Goal: Answer question/provide support: Share knowledge or assist other users

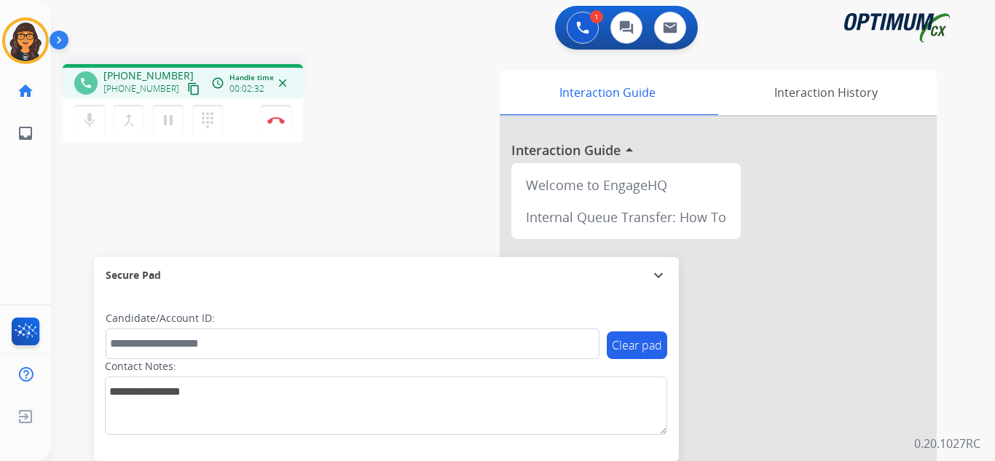
click at [187, 89] on mat-icon "content_copy" at bounding box center [193, 88] width 13 height 13
click at [187, 82] on mat-icon "content_copy" at bounding box center [193, 88] width 13 height 13
click at [280, 114] on button "Disconnect" at bounding box center [276, 120] width 31 height 31
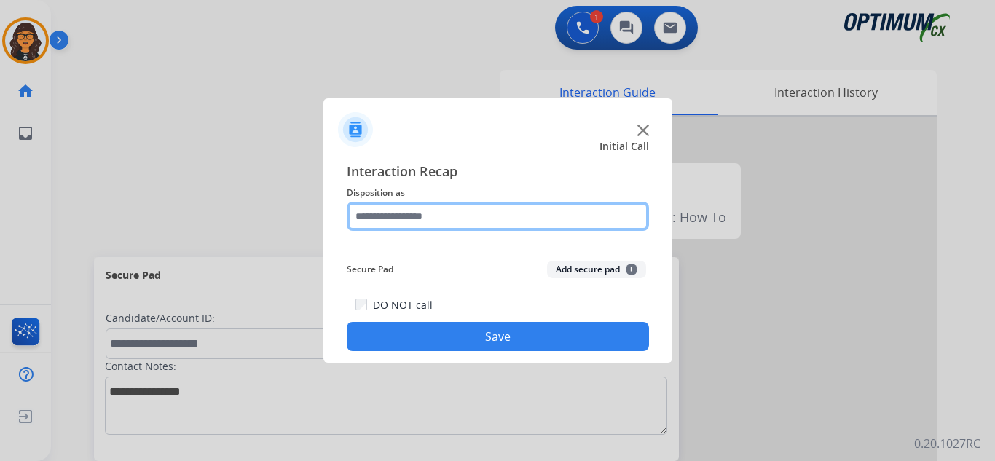
click at [379, 219] on input "text" at bounding box center [498, 216] width 302 height 29
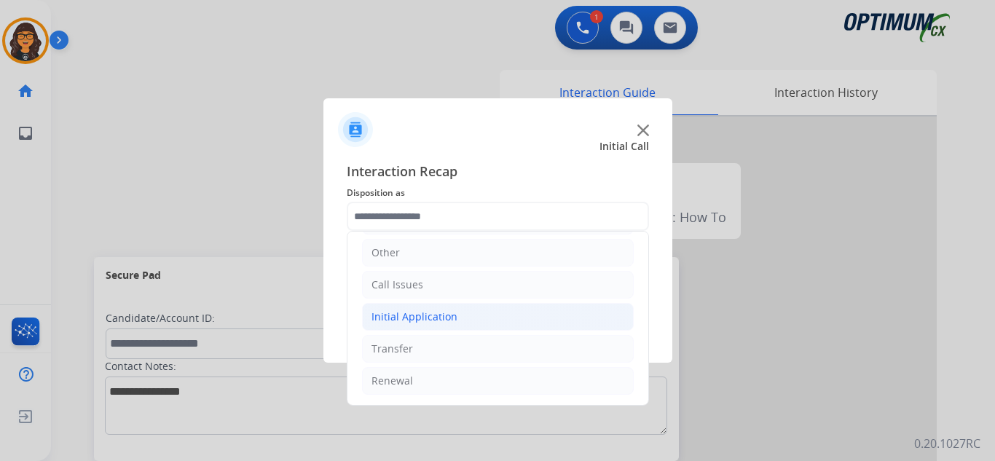
click at [417, 321] on div "Initial Application" at bounding box center [415, 317] width 86 height 15
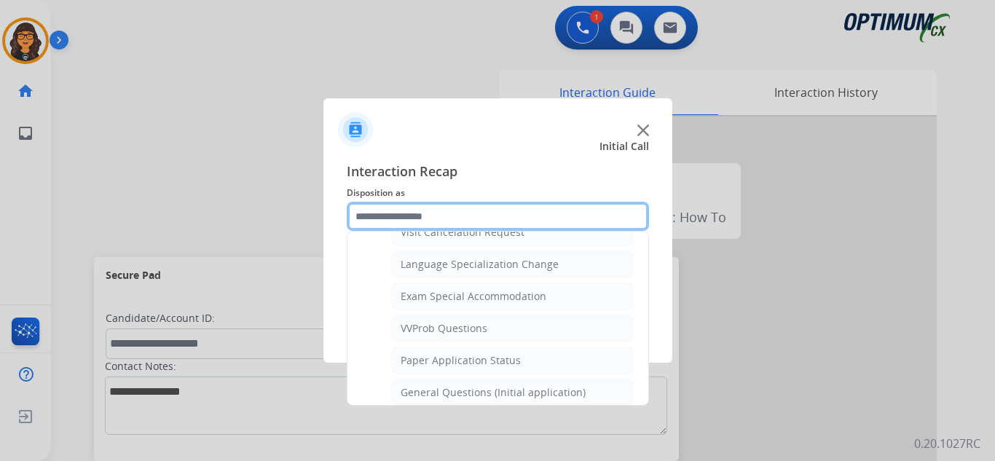
scroll to position [755, 0]
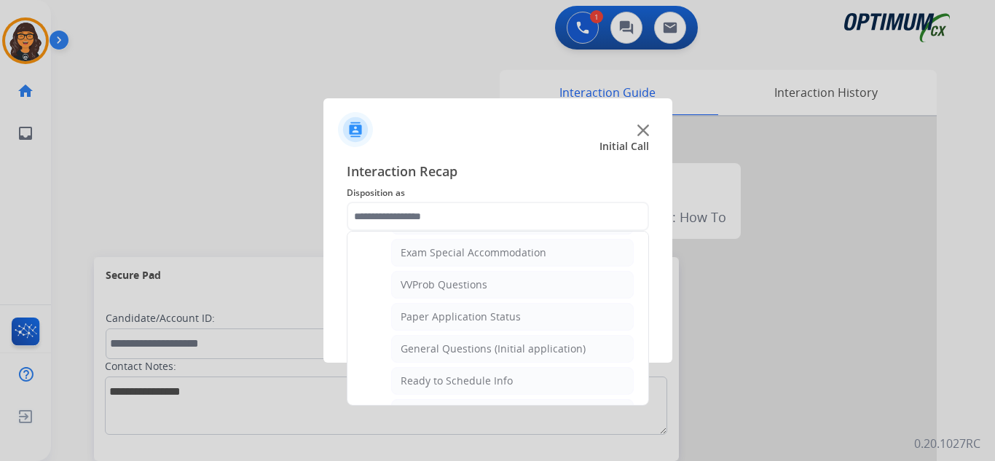
click at [446, 343] on div "General Questions (Initial application)" at bounding box center [493, 349] width 185 height 15
type input "**********"
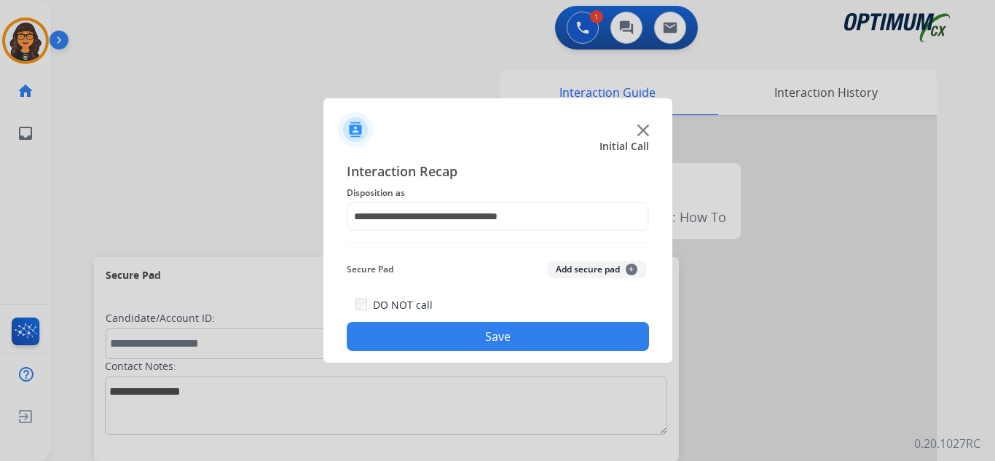
click at [431, 337] on button "Save" at bounding box center [498, 336] width 302 height 29
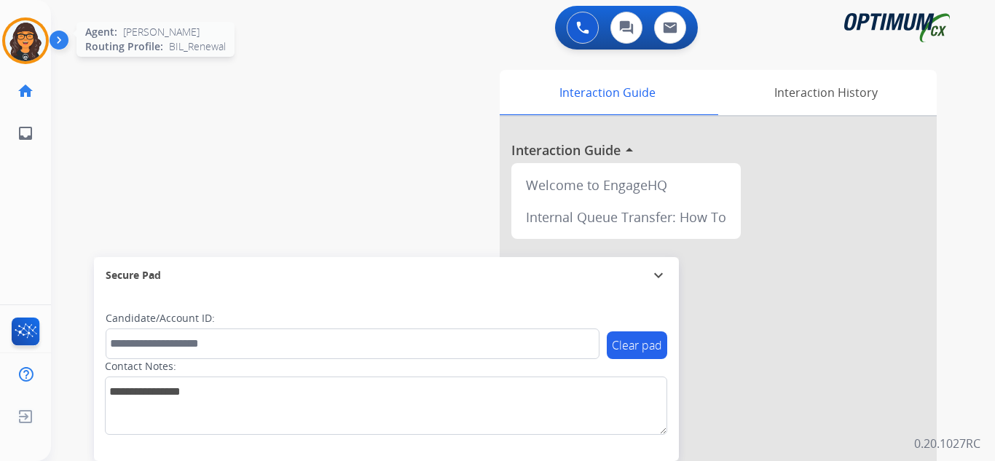
click at [36, 51] on img at bounding box center [25, 40] width 41 height 41
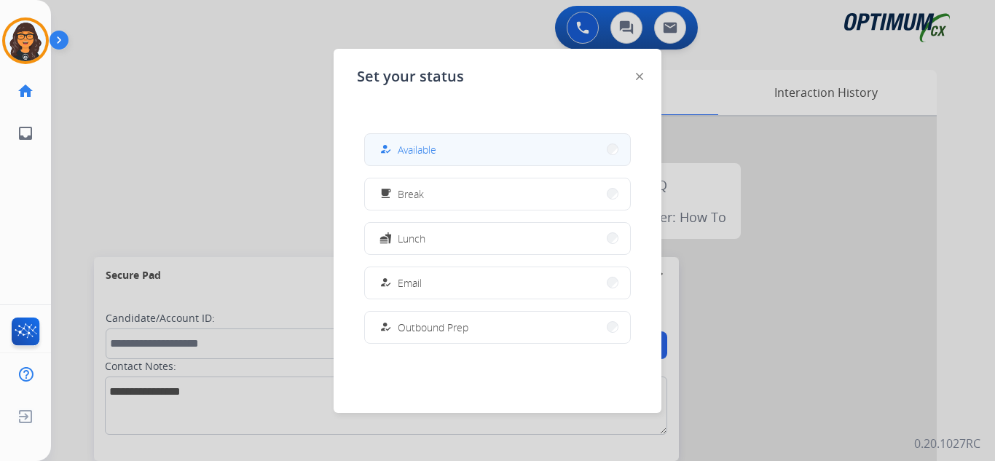
click at [439, 157] on button "how_to_reg Available" at bounding box center [497, 149] width 265 height 31
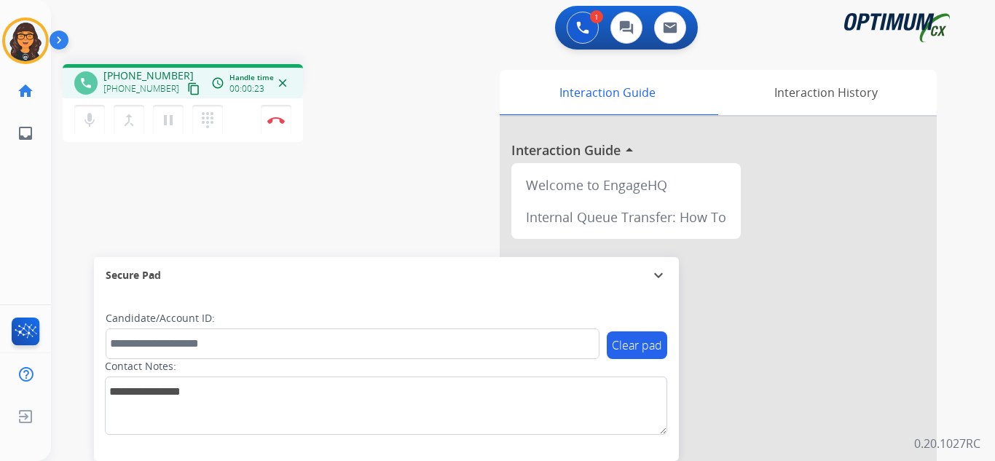
click at [187, 89] on mat-icon "content_copy" at bounding box center [193, 88] width 13 height 13
click at [167, 123] on mat-icon "pause" at bounding box center [168, 119] width 17 height 17
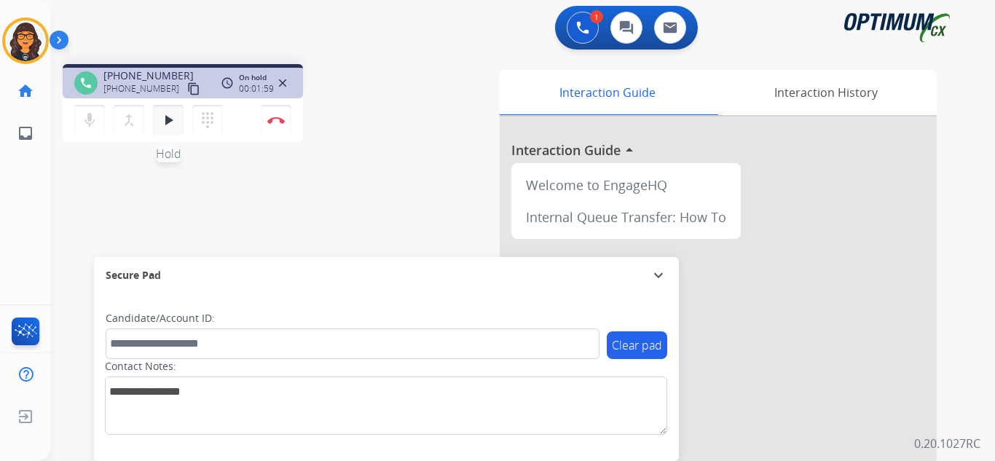
click at [164, 119] on mat-icon "play_arrow" at bounding box center [168, 119] width 17 height 17
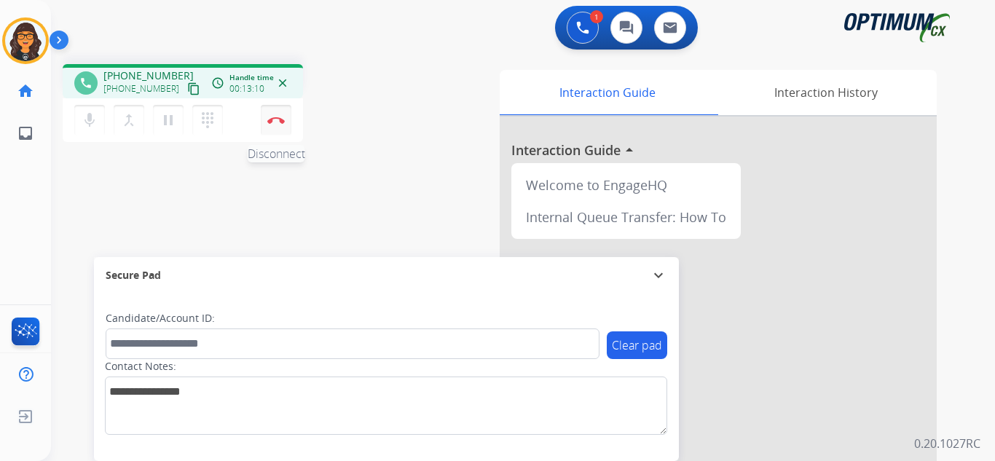
click at [277, 117] on img at bounding box center [275, 120] width 17 height 7
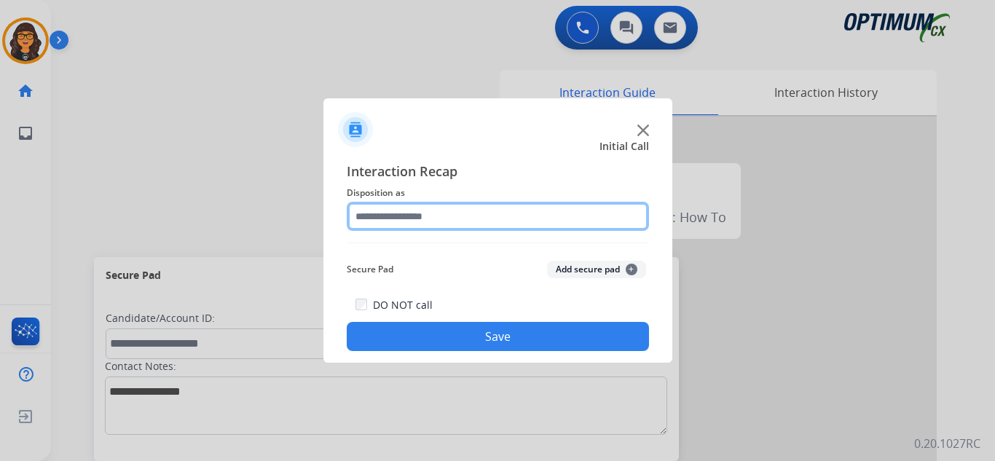
click at [380, 220] on input "text" at bounding box center [498, 216] width 302 height 29
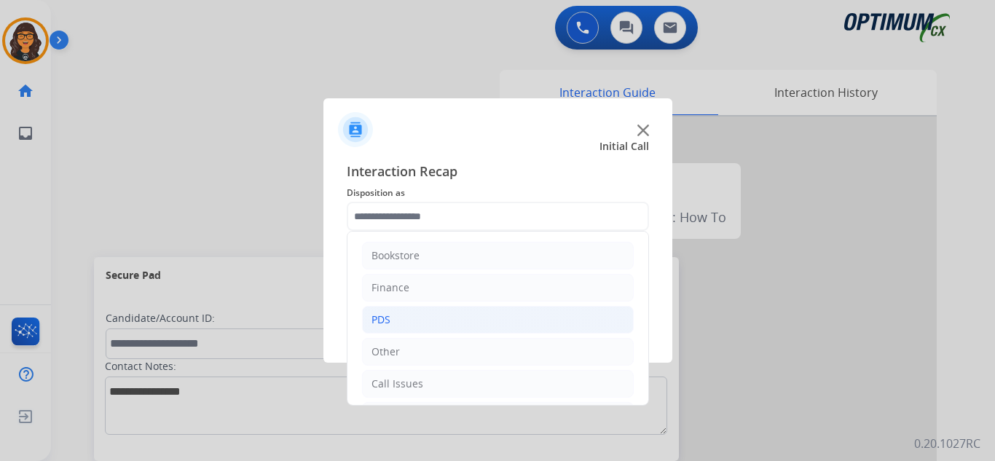
click at [401, 310] on li "PDS" at bounding box center [498, 320] width 272 height 28
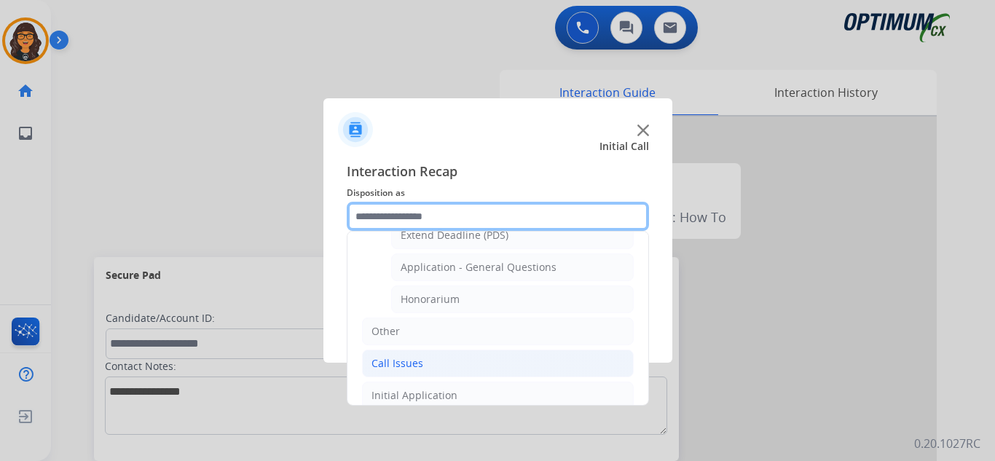
scroll to position [437, 0]
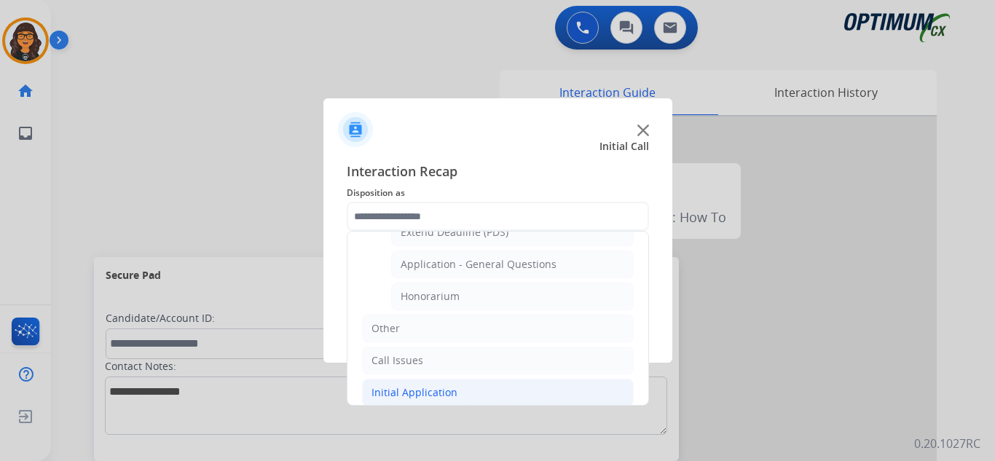
click at [414, 385] on li "Initial Application" at bounding box center [498, 393] width 272 height 28
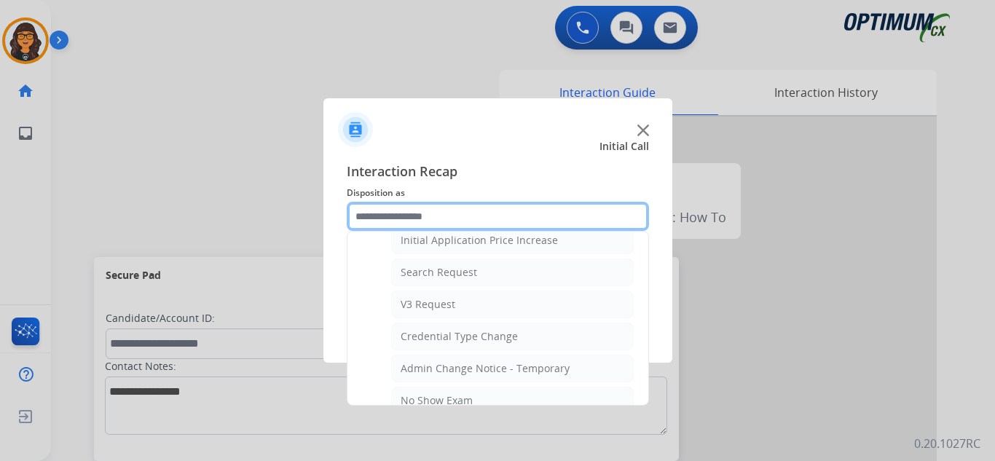
scroll to position [510, 0]
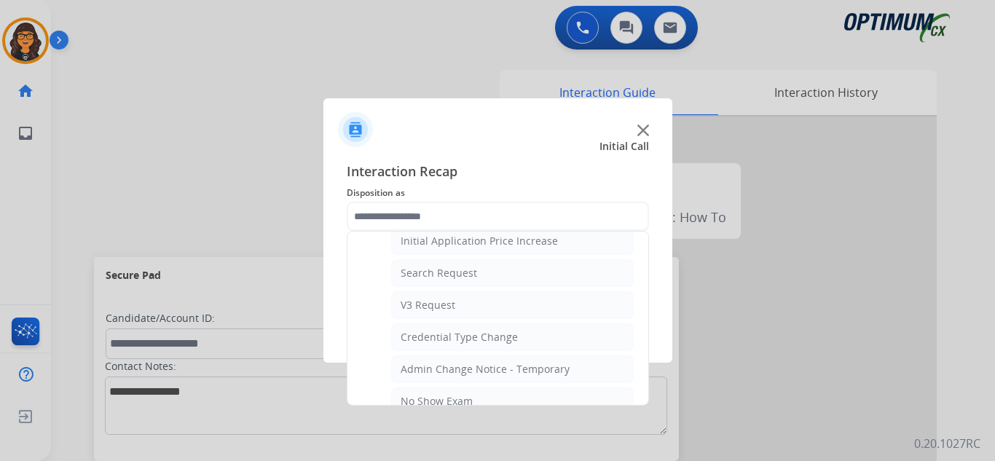
drag, startPoint x: 452, startPoint y: 278, endPoint x: 455, endPoint y: 292, distance: 14.9
click at [452, 278] on div "Search Request" at bounding box center [439, 273] width 76 height 15
type input "**********"
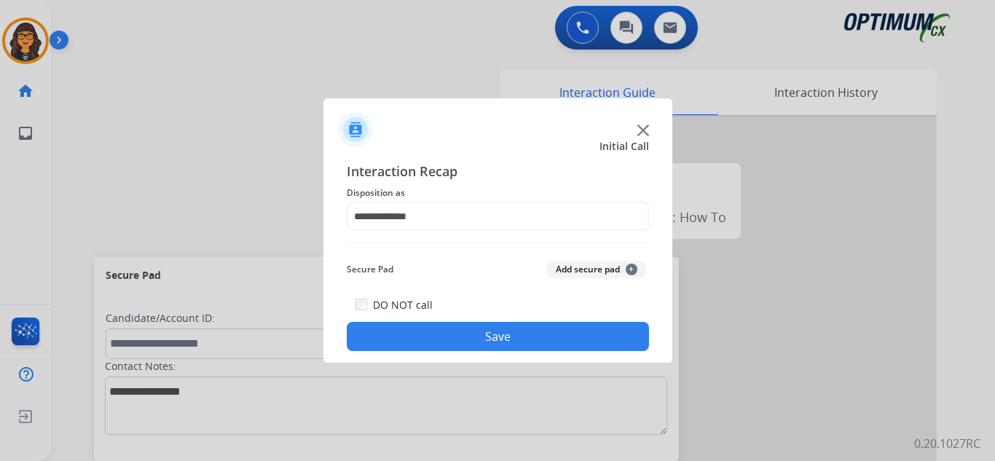
drag, startPoint x: 466, startPoint y: 333, endPoint x: 411, endPoint y: 278, distance: 77.3
click at [465, 334] on button "Save" at bounding box center [498, 336] width 302 height 29
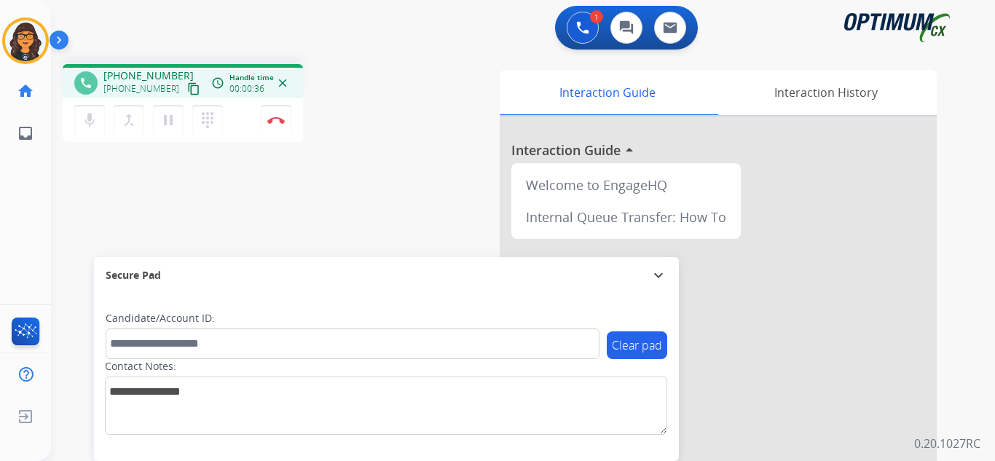
click at [187, 85] on mat-icon "content_copy" at bounding box center [193, 88] width 13 height 13
click at [272, 117] on img at bounding box center [275, 120] width 17 height 7
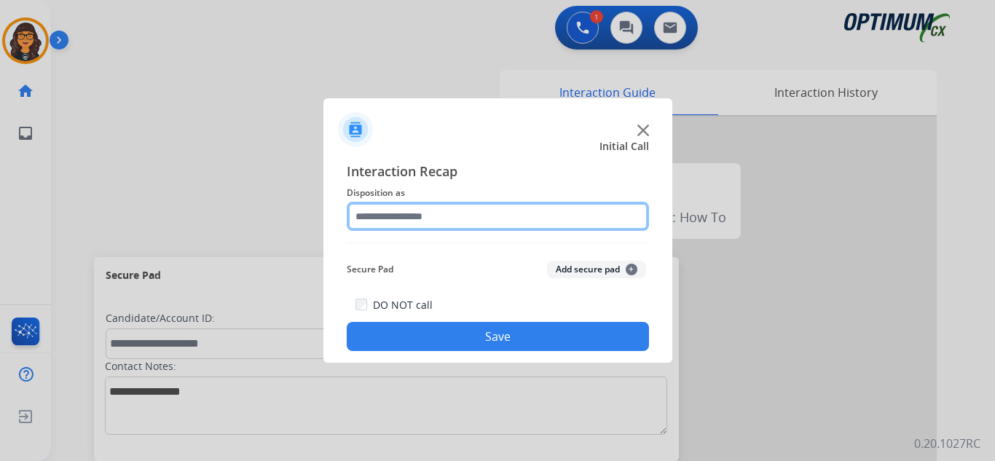
click at [420, 216] on input "text" at bounding box center [498, 216] width 302 height 29
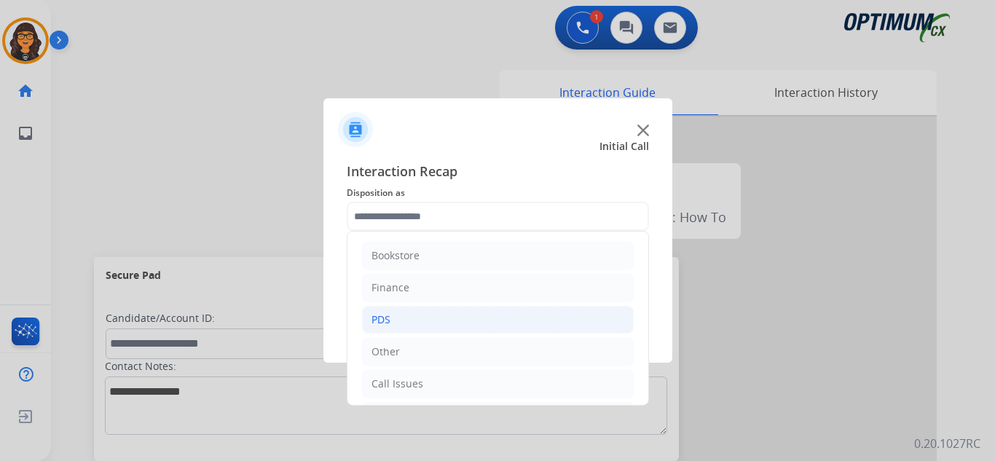
click at [396, 312] on li "PDS" at bounding box center [498, 320] width 272 height 28
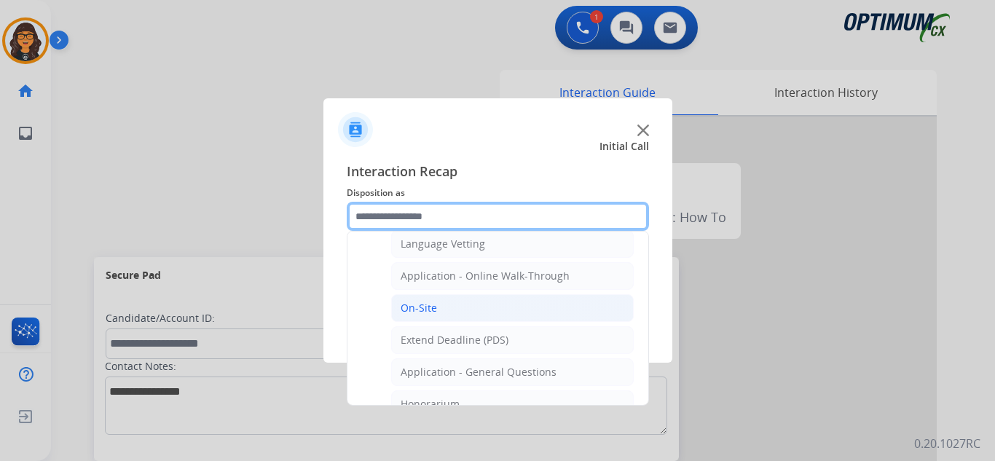
scroll to position [364, 0]
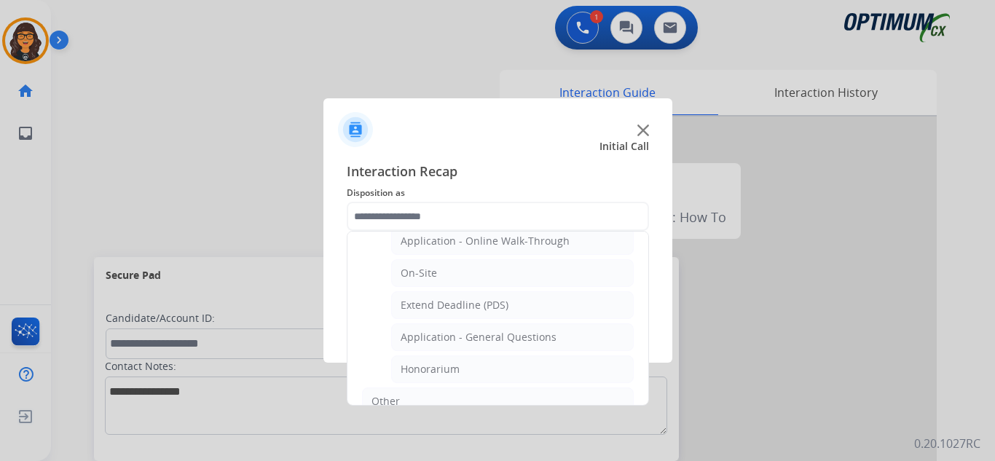
click at [439, 335] on div "Application - General Questions" at bounding box center [479, 337] width 156 height 15
type input "**********"
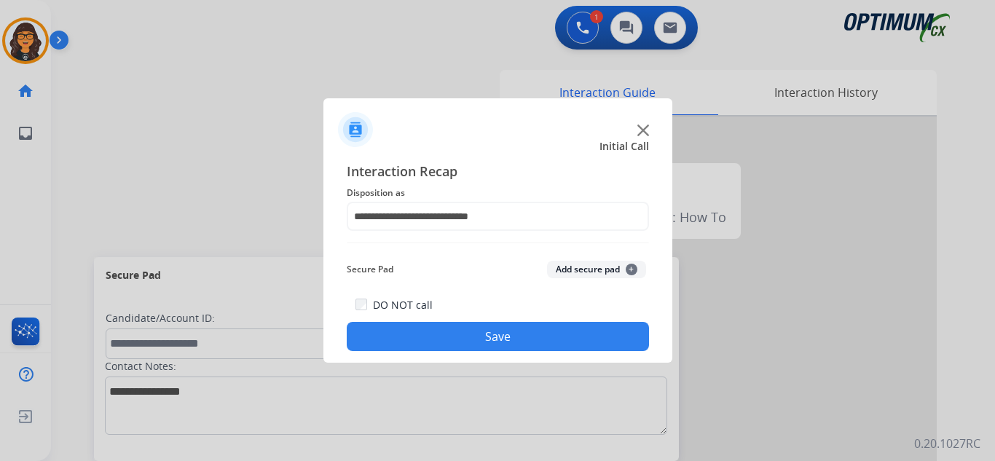
click at [439, 336] on button "Save" at bounding box center [498, 336] width 302 height 29
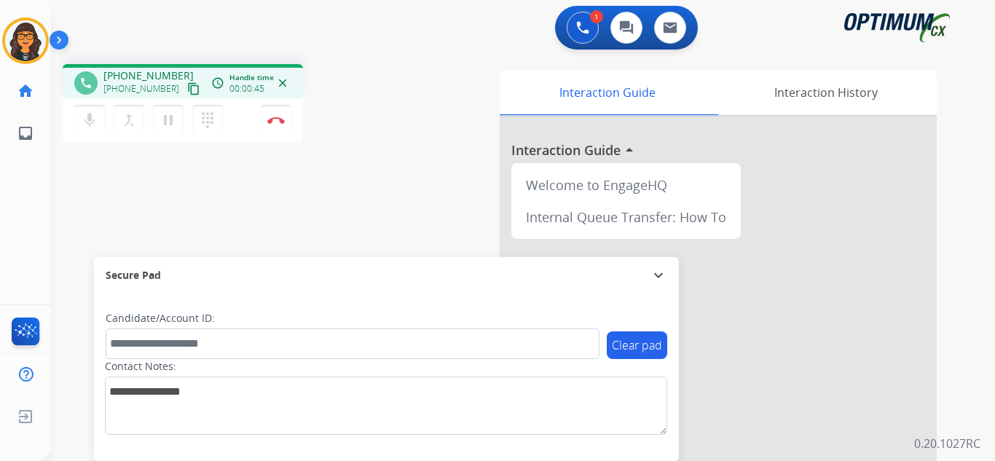
click at [187, 86] on mat-icon "content_copy" at bounding box center [193, 88] width 13 height 13
click at [272, 118] on img at bounding box center [275, 120] width 17 height 7
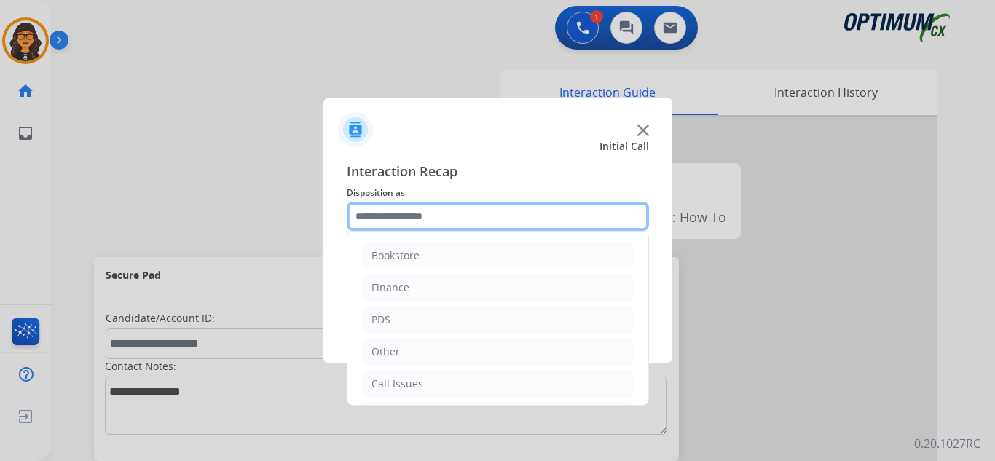
click at [407, 213] on input "text" at bounding box center [498, 216] width 302 height 29
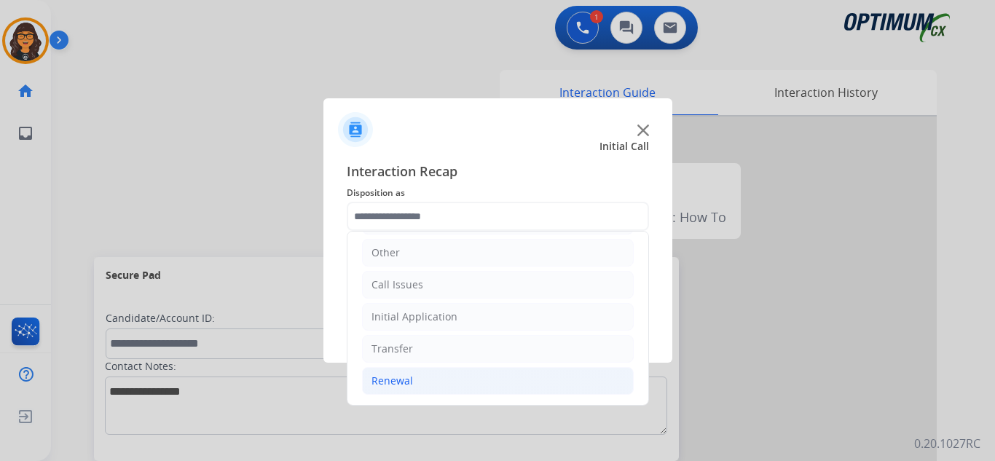
click at [409, 377] on div "Renewal" at bounding box center [393, 381] width 42 height 15
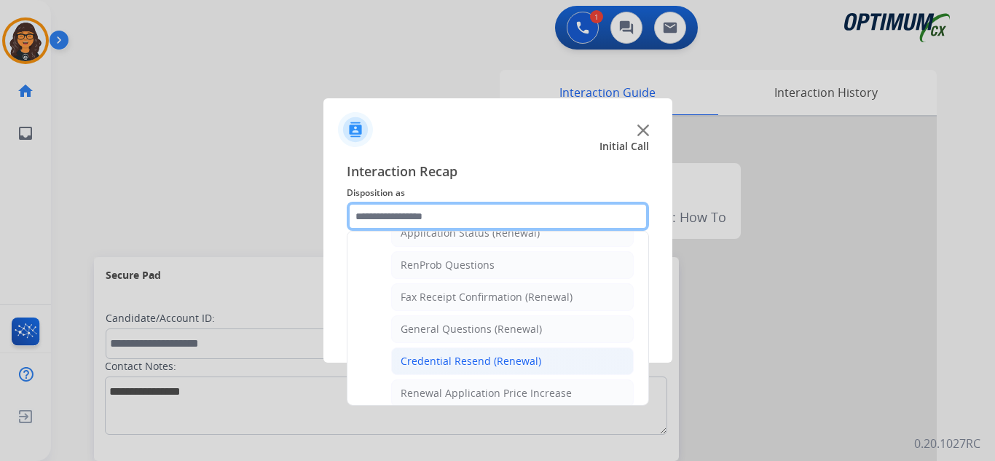
scroll to position [344, 0]
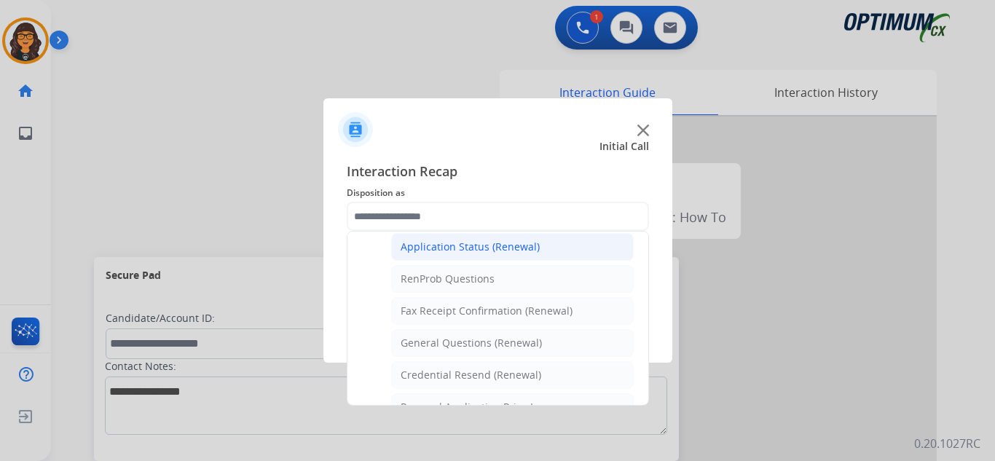
click at [474, 246] on div "Application Status (Renewal)" at bounding box center [470, 247] width 139 height 15
type input "**********"
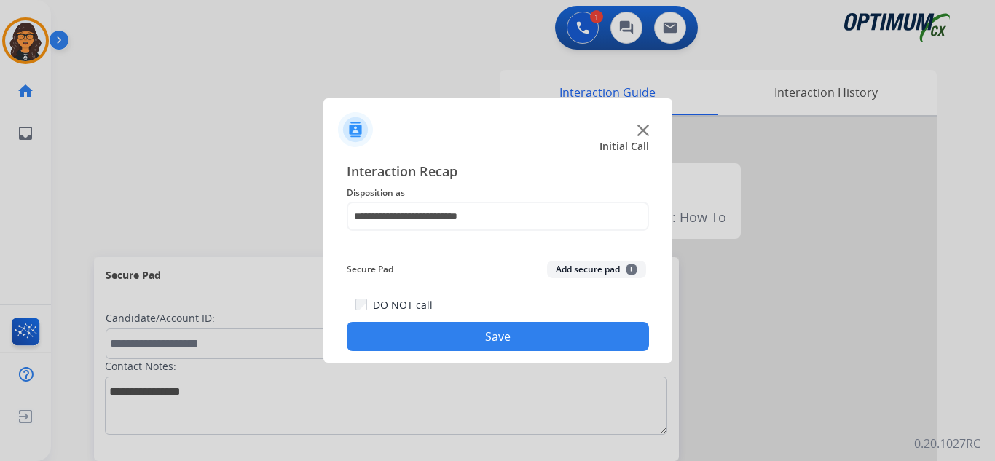
click at [464, 339] on button "Save" at bounding box center [498, 336] width 302 height 29
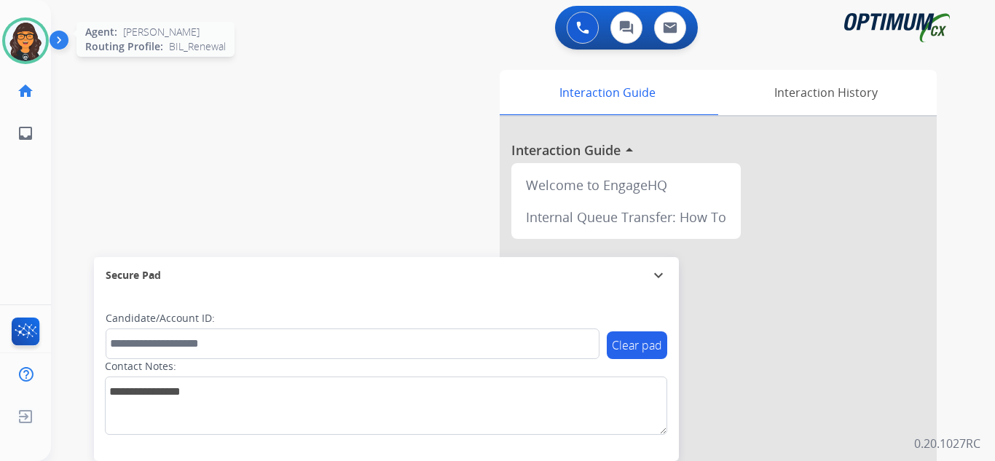
click at [21, 48] on img at bounding box center [25, 40] width 41 height 41
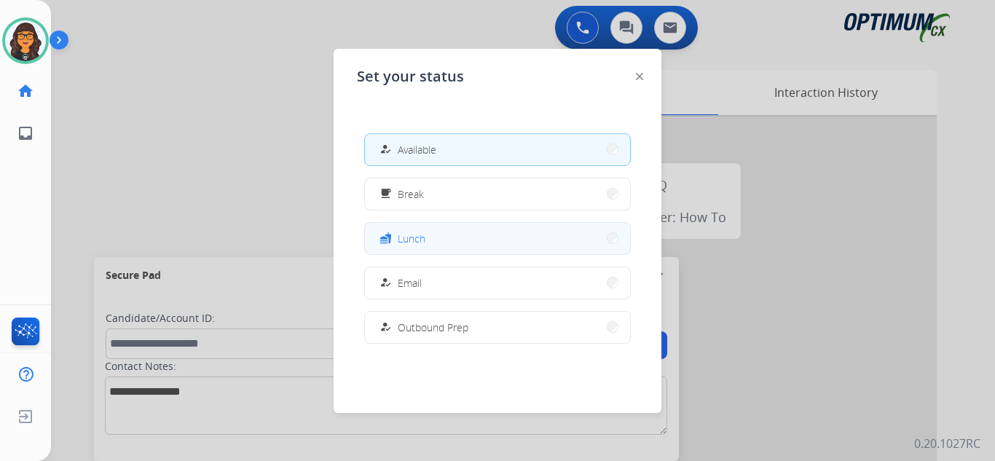
click at [428, 232] on button "fastfood Lunch" at bounding box center [497, 238] width 265 height 31
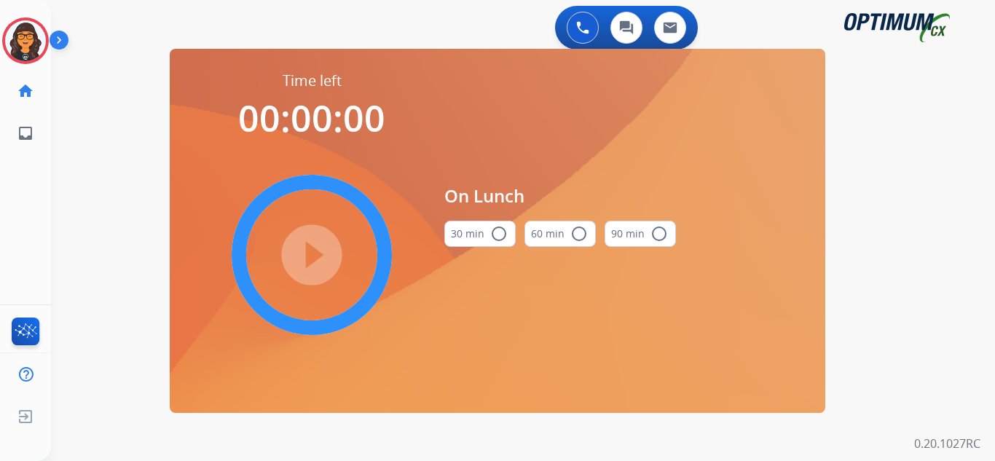
click at [498, 235] on mat-icon "radio_button_unchecked" at bounding box center [498, 233] width 17 height 17
click at [313, 246] on mat-icon "play_circle_filled" at bounding box center [311, 254] width 17 height 17
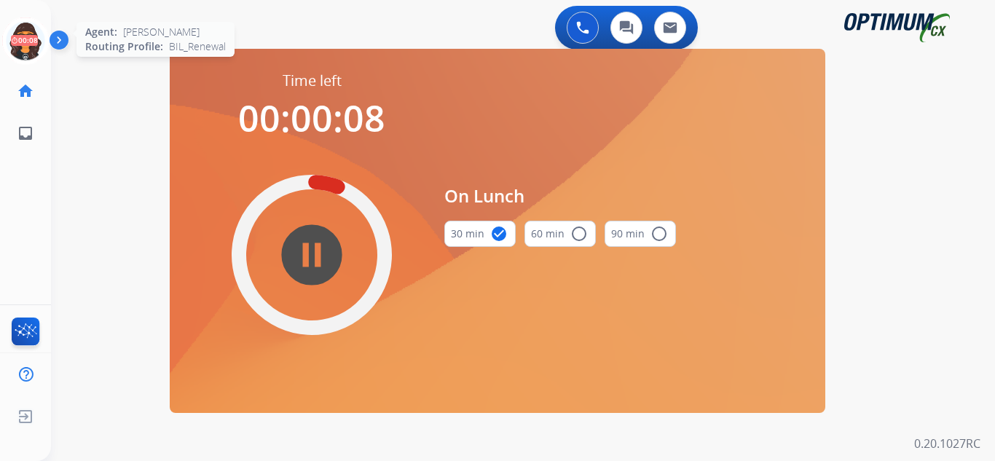
drag, startPoint x: 28, startPoint y: 34, endPoint x: 39, endPoint y: 45, distance: 16.0
click at [28, 34] on icon at bounding box center [25, 40] width 47 height 47
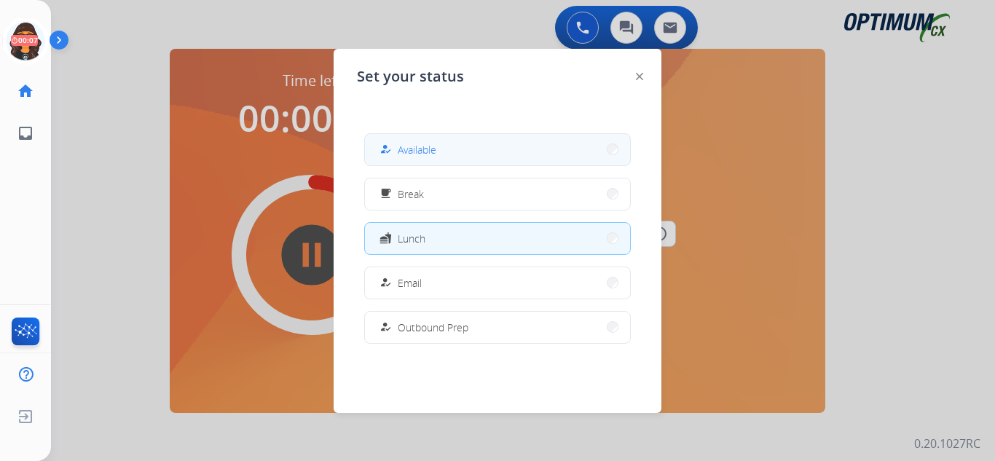
click at [439, 141] on button "how_to_reg Available" at bounding box center [497, 149] width 265 height 31
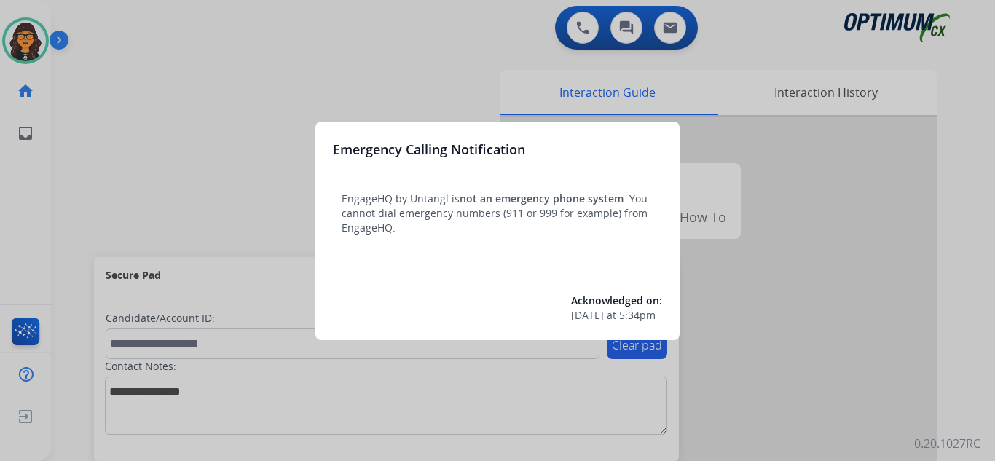
click at [112, 20] on div at bounding box center [497, 230] width 995 height 461
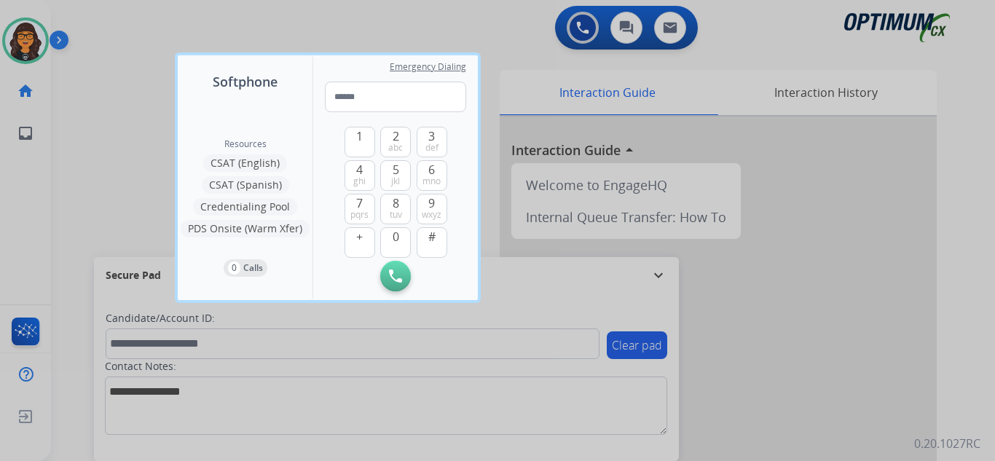
click at [111, 19] on div at bounding box center [497, 230] width 995 height 461
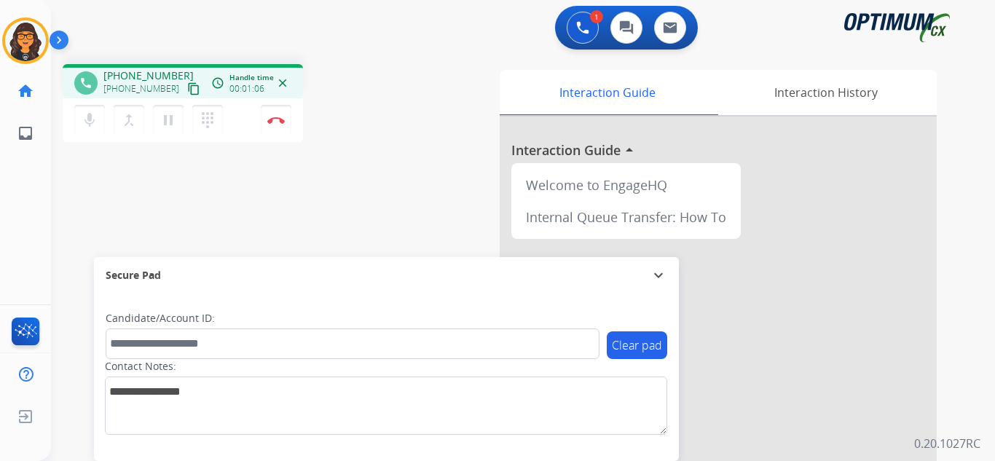
drag, startPoint x: 179, startPoint y: 87, endPoint x: 181, endPoint y: 68, distance: 18.3
click at [187, 87] on mat-icon "content_copy" at bounding box center [193, 88] width 13 height 13
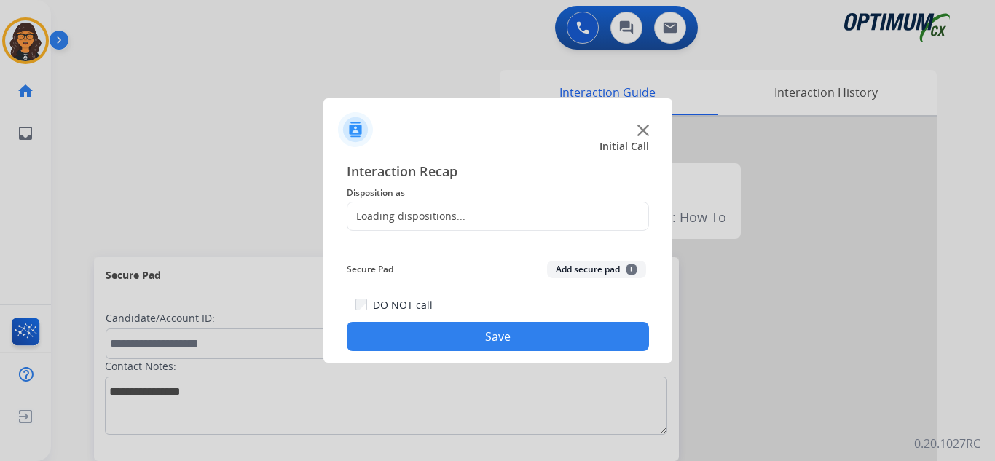
click at [267, 117] on div at bounding box center [497, 230] width 995 height 461
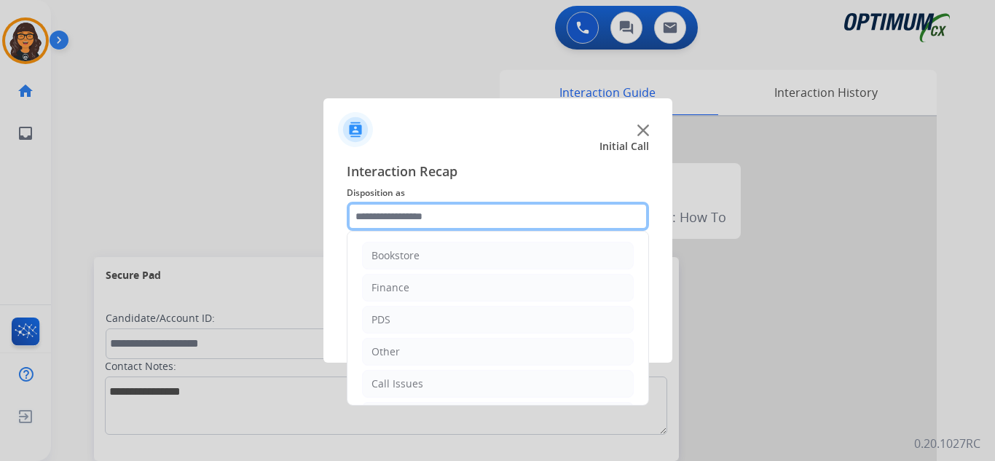
drag, startPoint x: 393, startPoint y: 221, endPoint x: 415, endPoint y: 239, distance: 27.9
click at [393, 219] on input "text" at bounding box center [498, 216] width 302 height 29
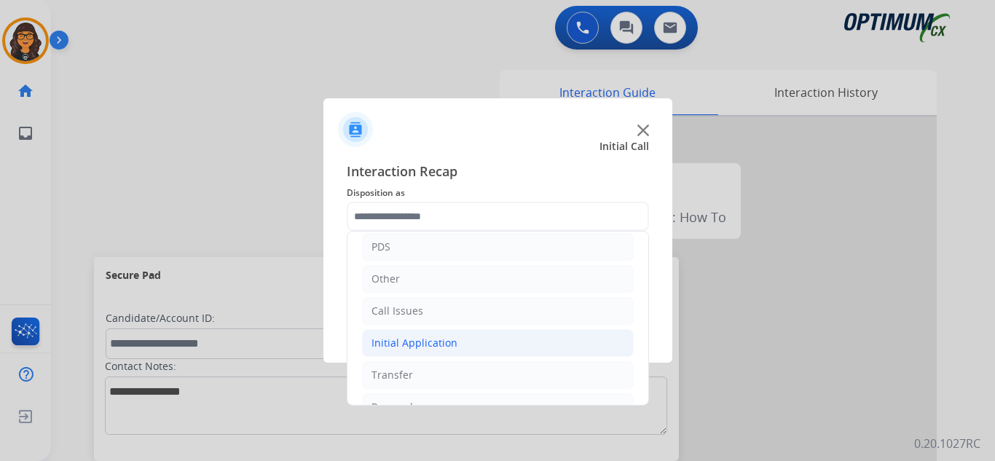
click at [431, 339] on div "Initial Application" at bounding box center [415, 343] width 86 height 15
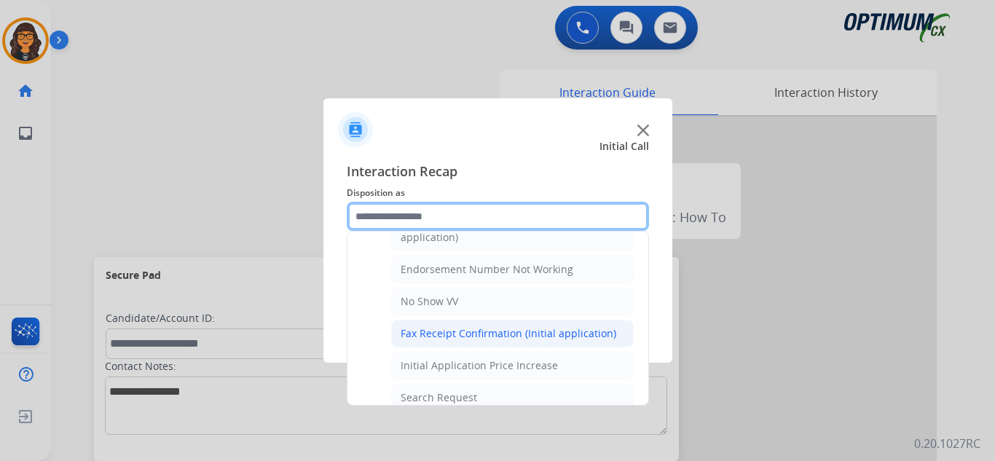
scroll to position [291, 0]
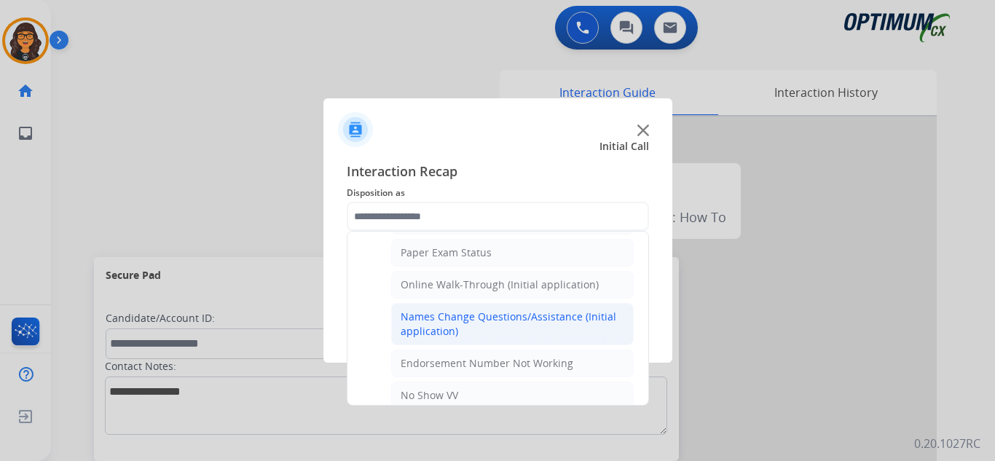
click at [482, 323] on div "Names Change Questions/Assistance (Initial application)" at bounding box center [513, 324] width 224 height 29
type input "**********"
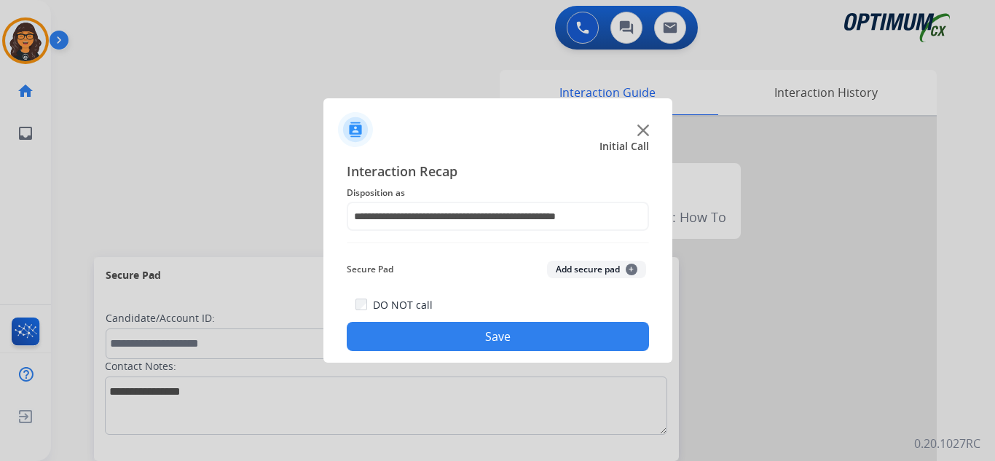
click at [481, 339] on button "Save" at bounding box center [498, 336] width 302 height 29
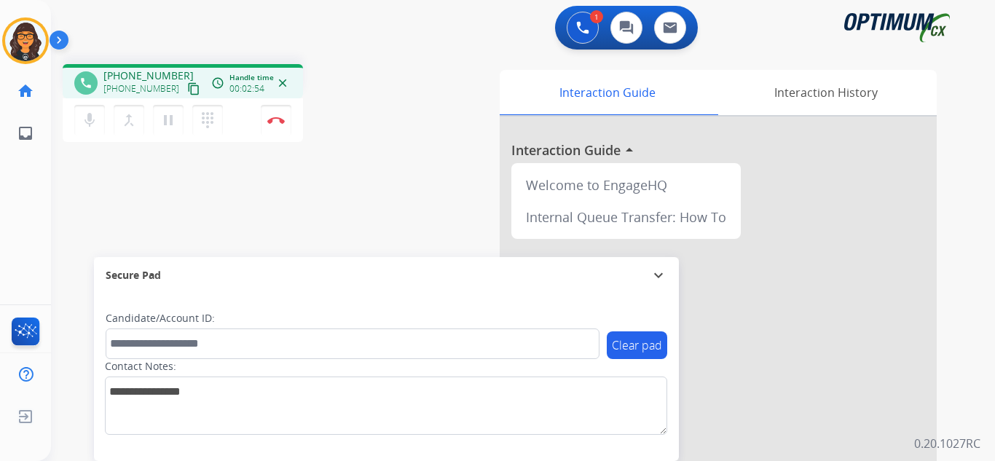
click at [199, 205] on div "phone +19089673209 +19089673209 content_copy access_time Call metrics Queue 00:…" at bounding box center [505, 356] width 909 height 608
click at [272, 121] on img at bounding box center [275, 120] width 17 height 7
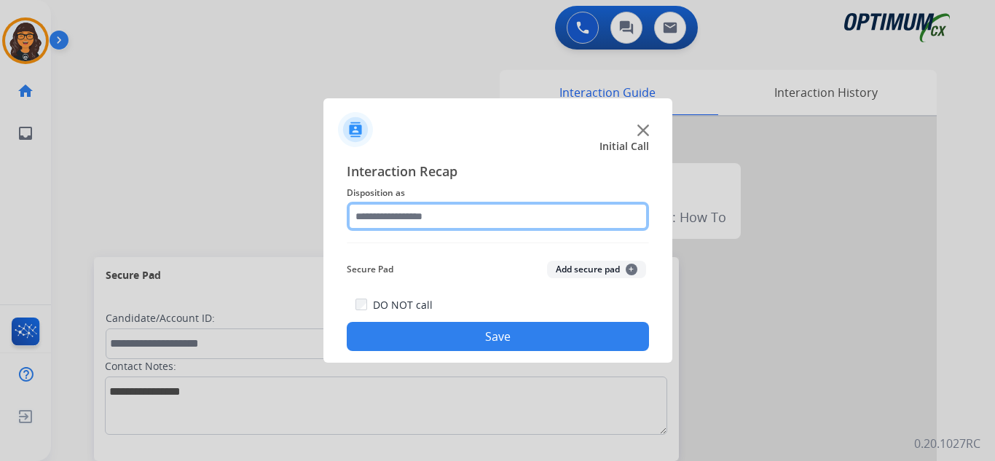
click at [427, 215] on input "text" at bounding box center [498, 216] width 302 height 29
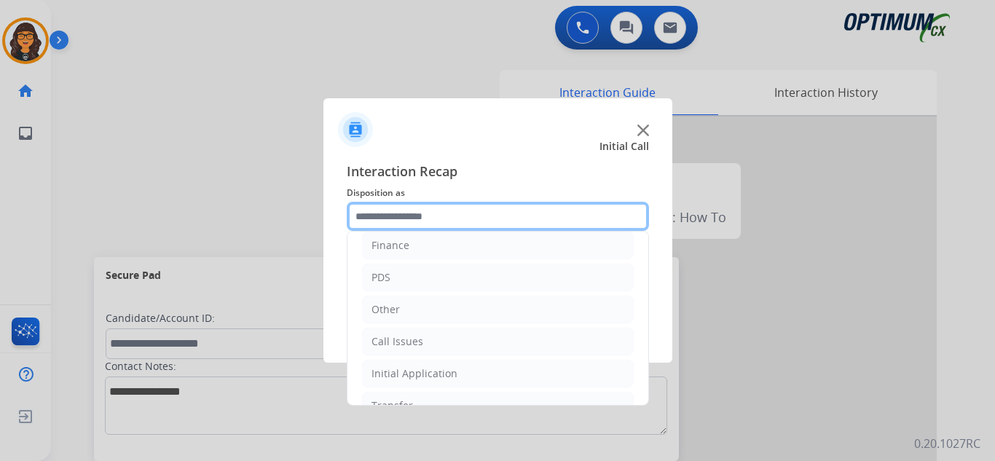
scroll to position [99, 0]
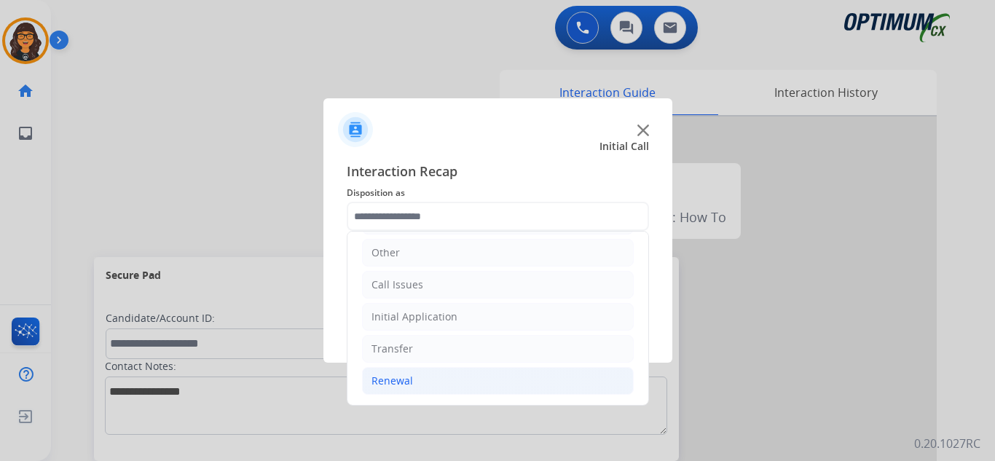
drag, startPoint x: 393, startPoint y: 380, endPoint x: 408, endPoint y: 372, distance: 17.3
click at [394, 380] on div "Renewal" at bounding box center [393, 381] width 42 height 15
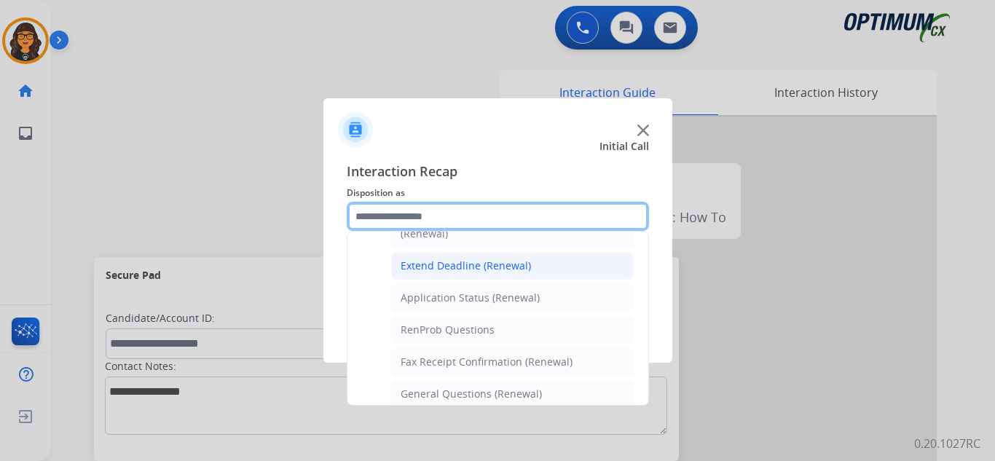
scroll to position [318, 0]
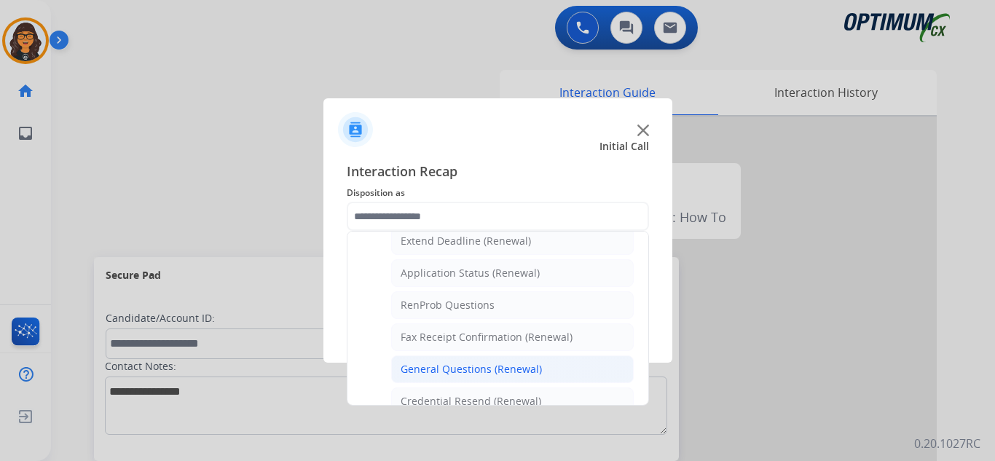
click at [463, 366] on div "General Questions (Renewal)" at bounding box center [471, 369] width 141 height 15
type input "**********"
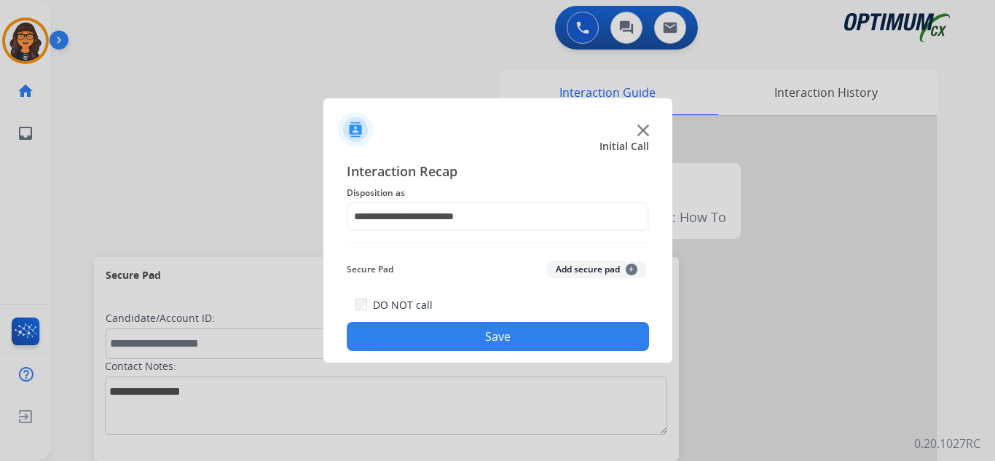
drag, startPoint x: 471, startPoint y: 333, endPoint x: 245, endPoint y: 194, distance: 265.9
click at [471, 333] on button "Save" at bounding box center [498, 336] width 302 height 29
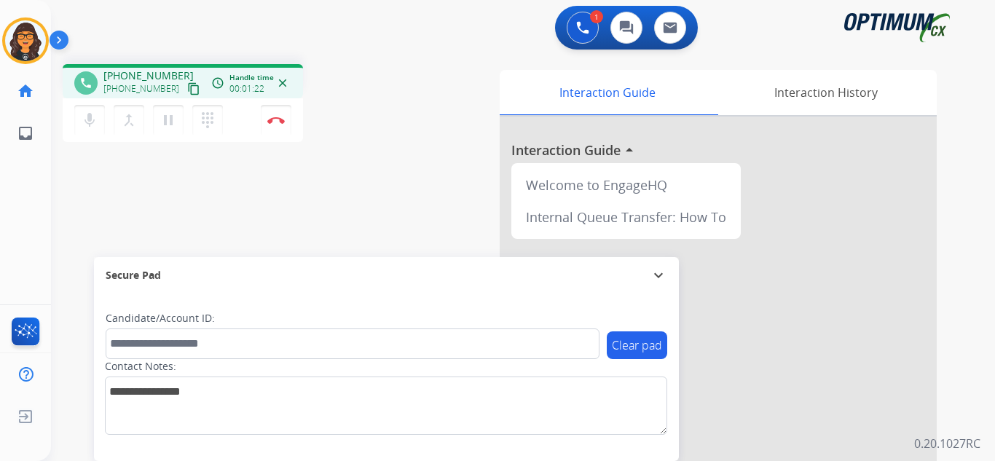
click at [187, 93] on mat-icon "content_copy" at bounding box center [193, 88] width 13 height 13
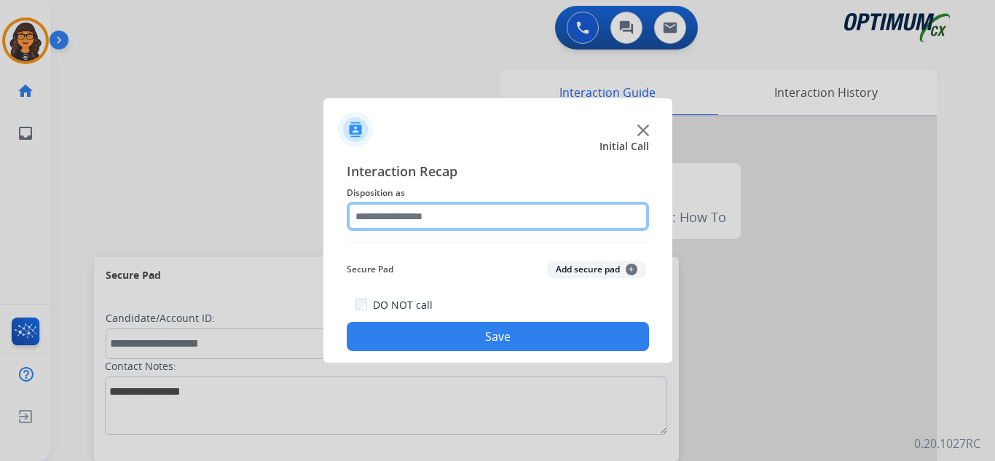
click at [407, 217] on input "text" at bounding box center [498, 216] width 302 height 29
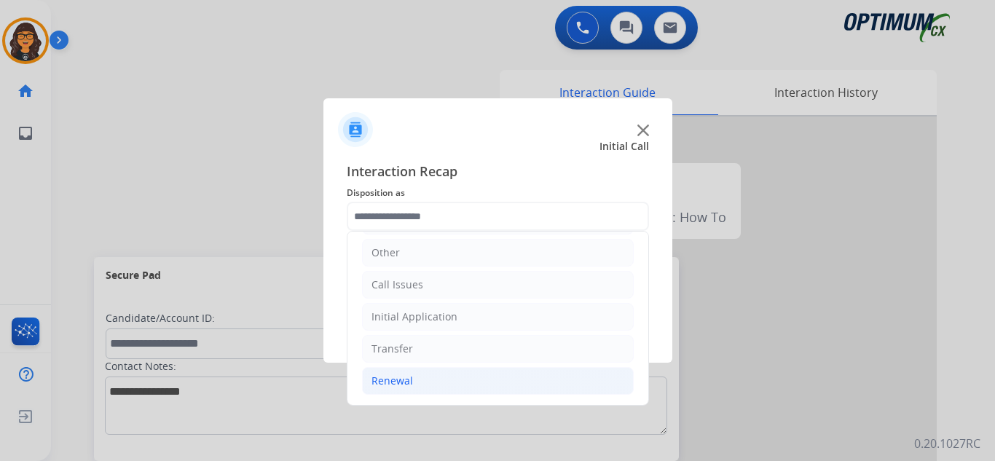
click at [399, 377] on div "Renewal" at bounding box center [393, 381] width 42 height 15
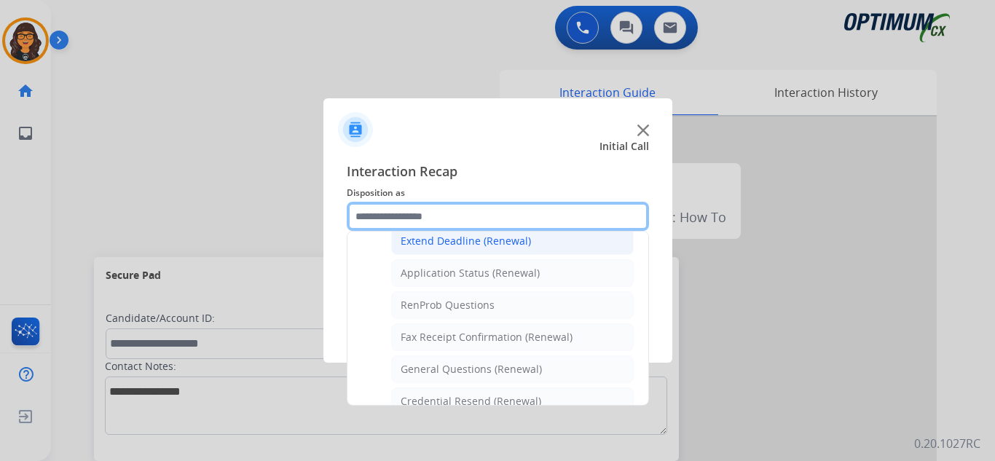
scroll to position [390, 0]
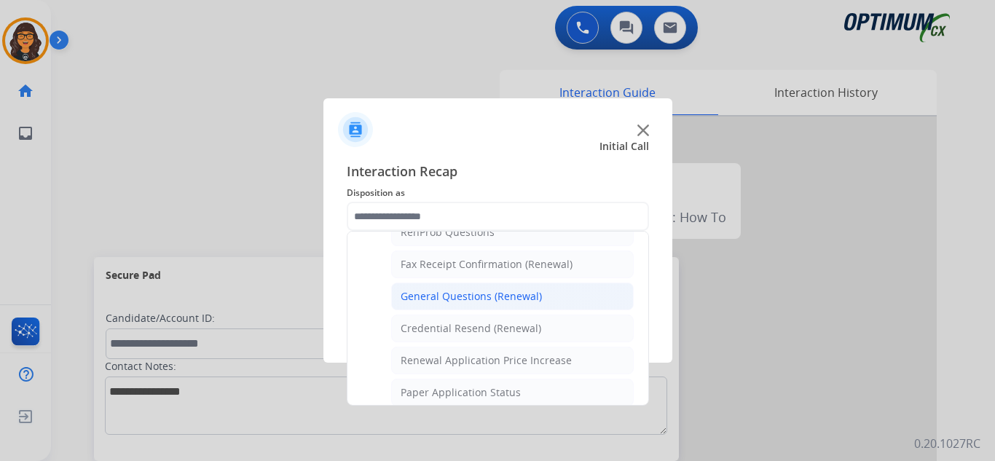
click at [472, 293] on div "General Questions (Renewal)" at bounding box center [471, 296] width 141 height 15
type input "**********"
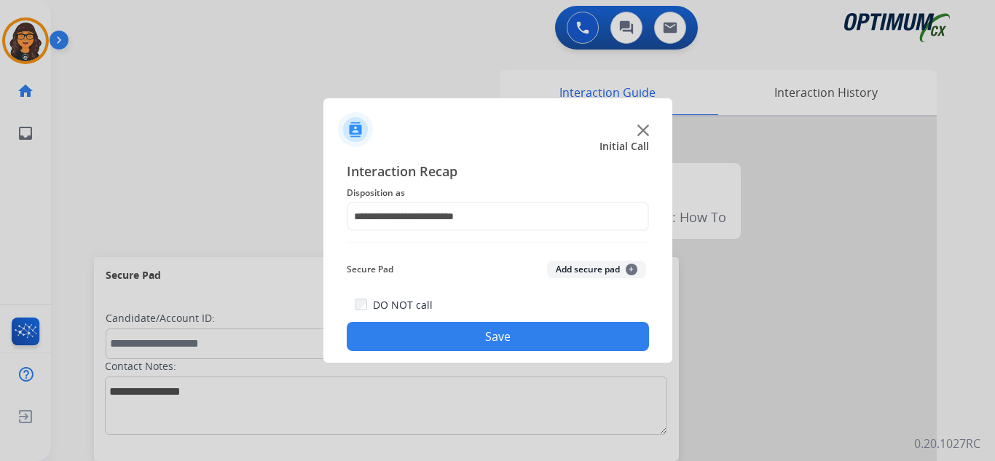
click at [487, 341] on button "Save" at bounding box center [498, 336] width 302 height 29
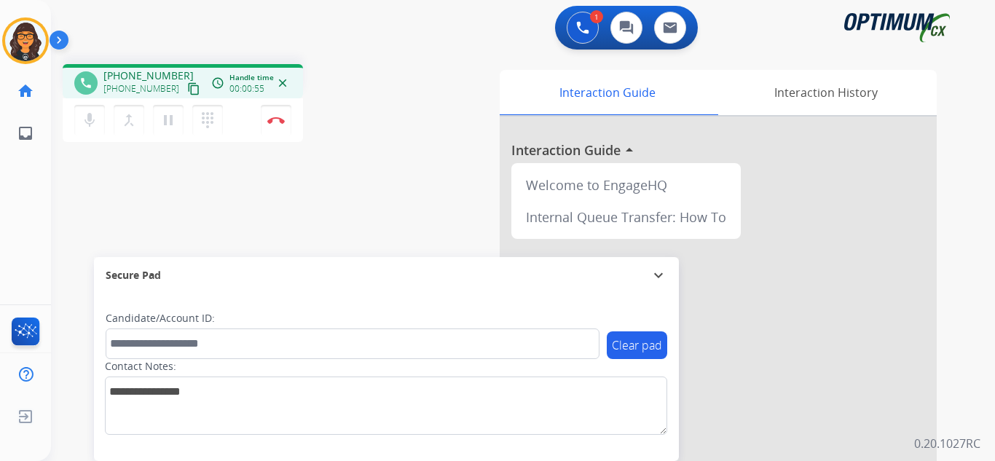
click at [187, 90] on mat-icon "content_copy" at bounding box center [193, 88] width 13 height 13
click at [278, 116] on button "Disconnect" at bounding box center [276, 120] width 31 height 31
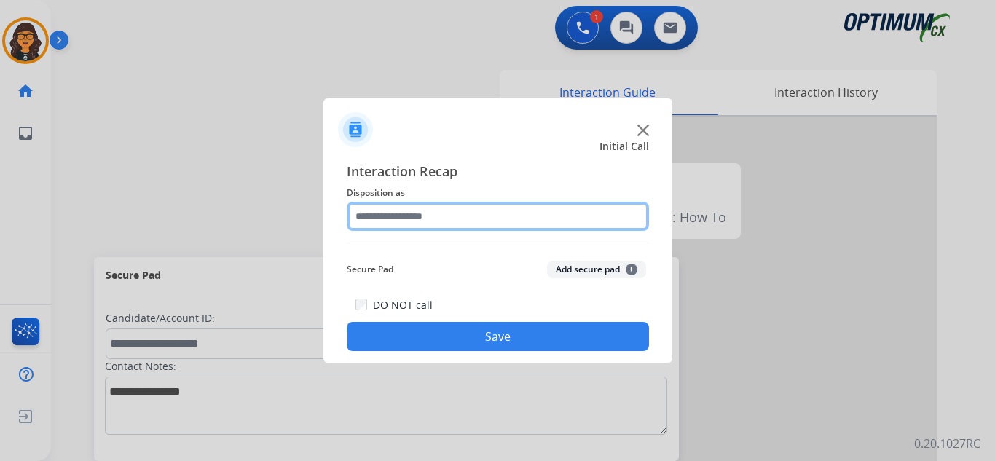
click at [355, 205] on input "text" at bounding box center [498, 216] width 302 height 29
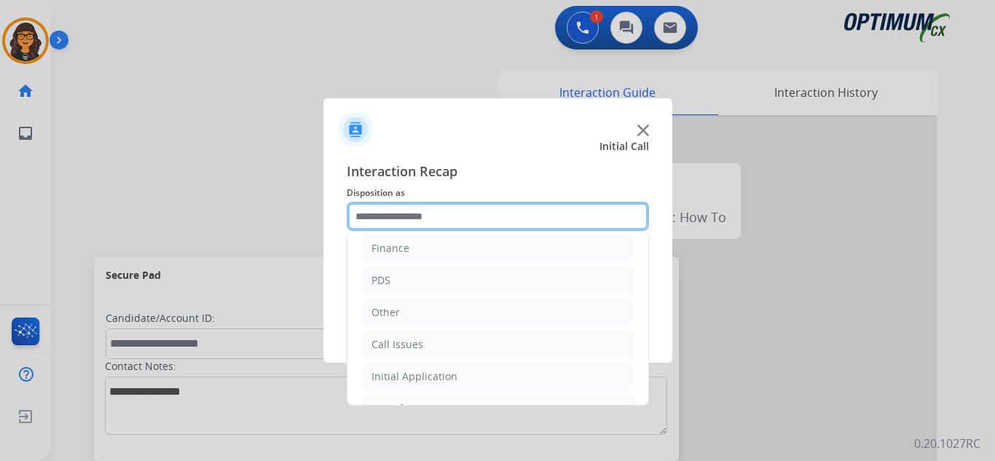
scroll to position [73, 0]
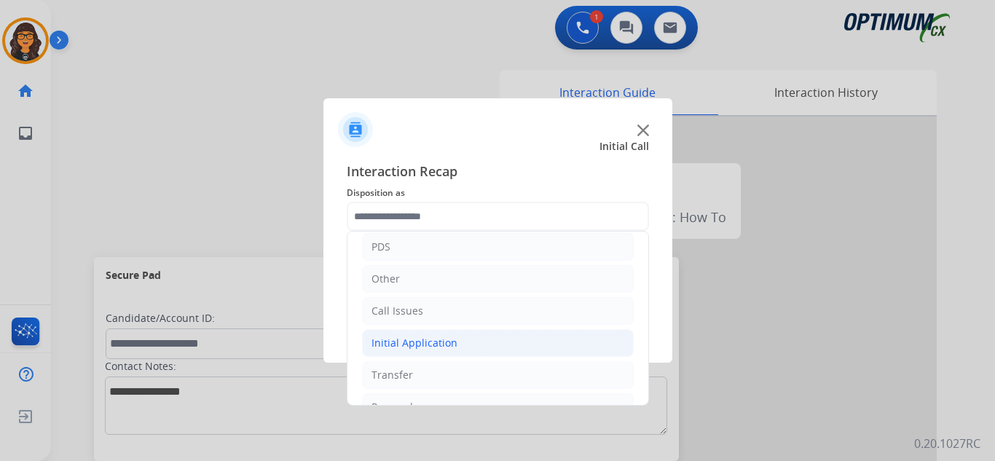
click at [458, 339] on li "Initial Application" at bounding box center [498, 343] width 272 height 28
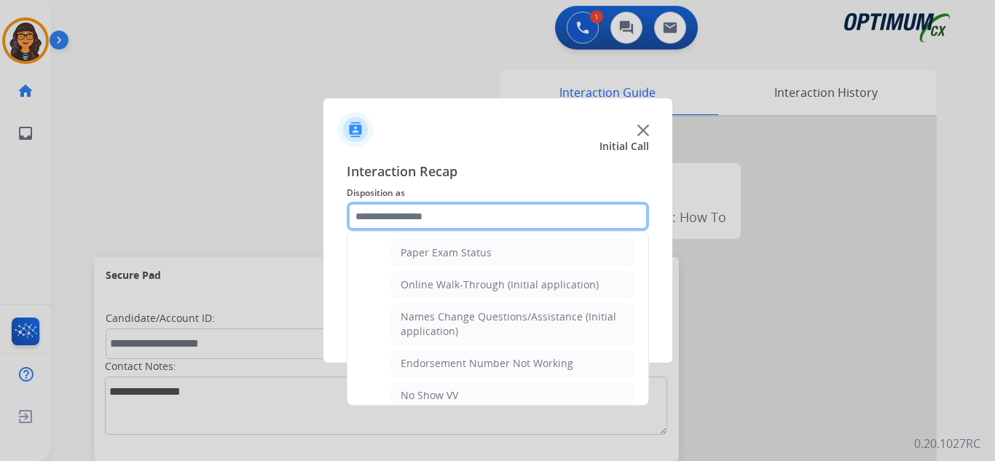
scroll to position [219, 0]
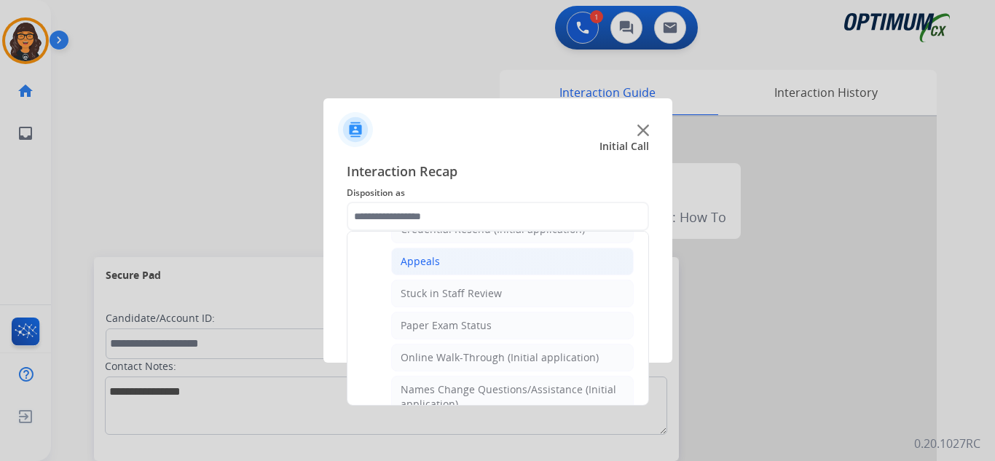
click at [446, 261] on li "Appeals" at bounding box center [512, 262] width 243 height 28
type input "*******"
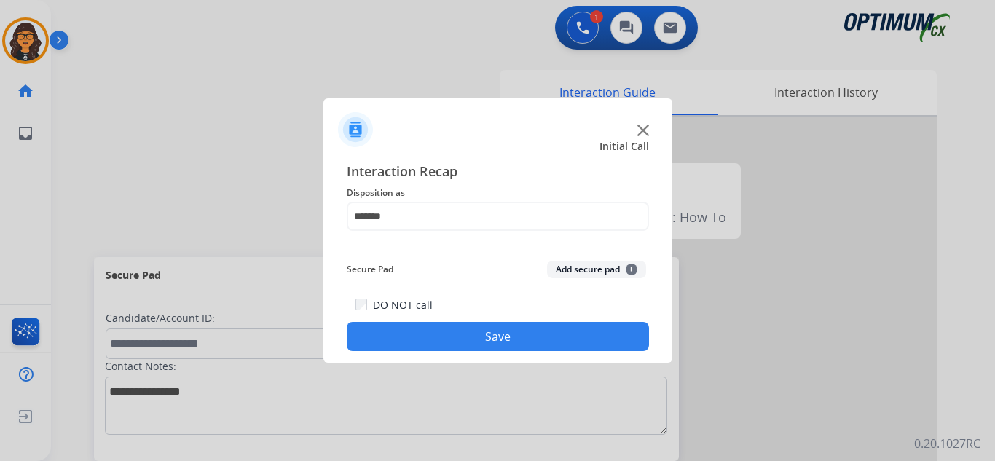
click at [501, 332] on button "Save" at bounding box center [498, 336] width 302 height 29
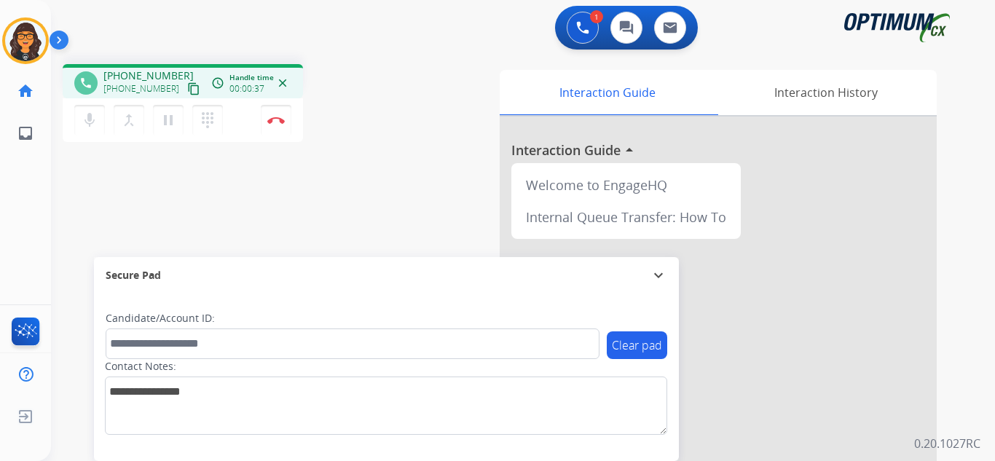
click at [187, 85] on mat-icon "content_copy" at bounding box center [193, 88] width 13 height 13
click at [278, 115] on button "Disconnect" at bounding box center [276, 120] width 31 height 31
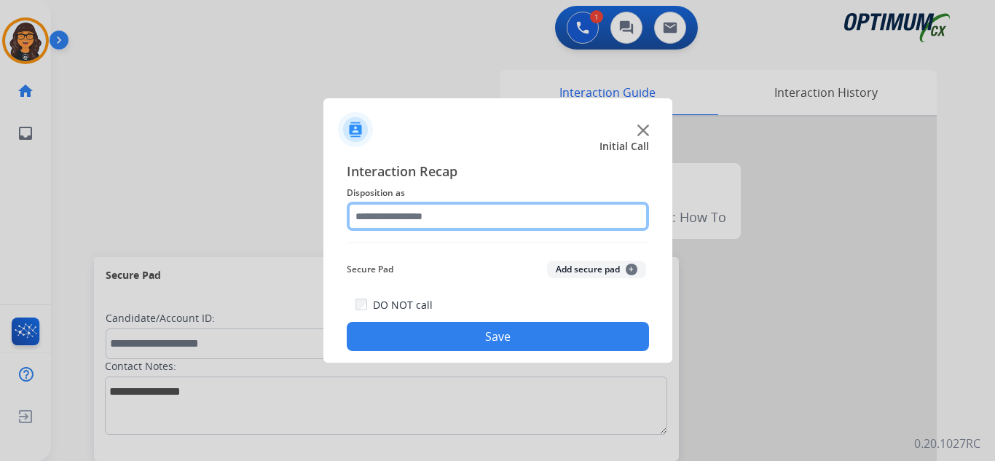
click at [409, 216] on input "text" at bounding box center [498, 216] width 302 height 29
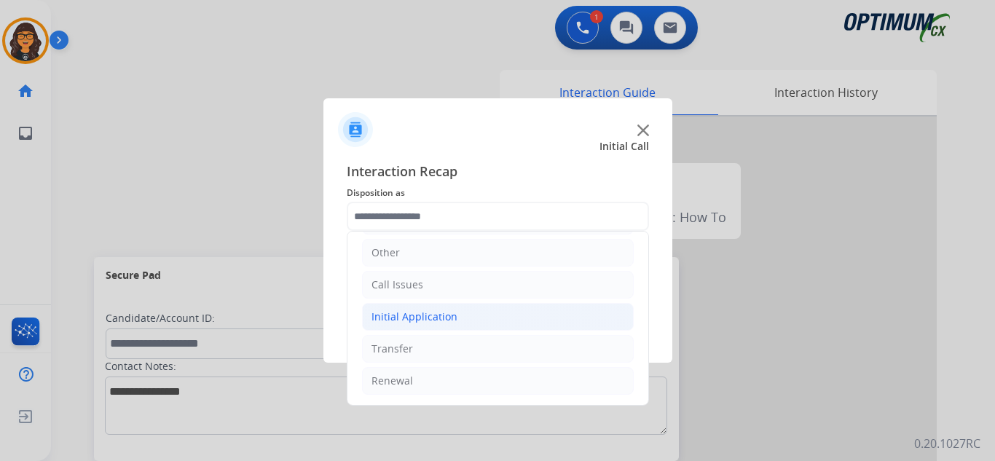
click at [444, 315] on div "Initial Application" at bounding box center [415, 317] width 86 height 15
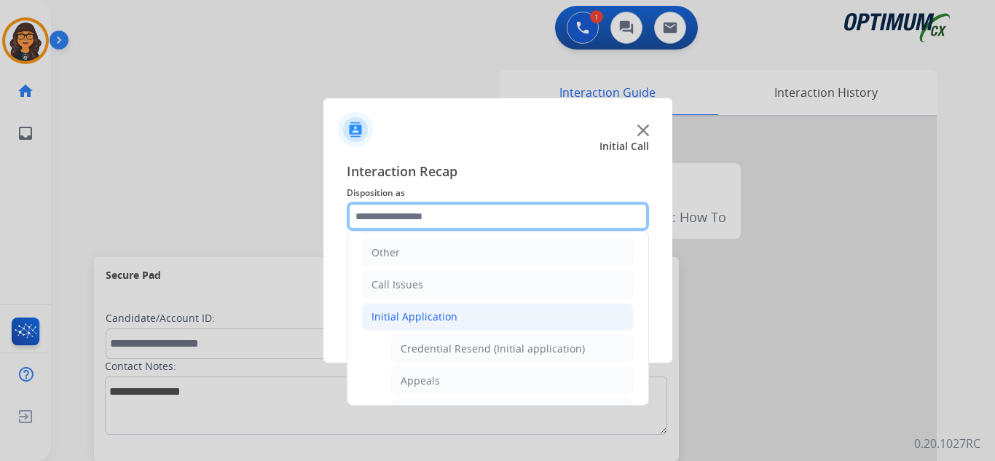
scroll to position [172, 0]
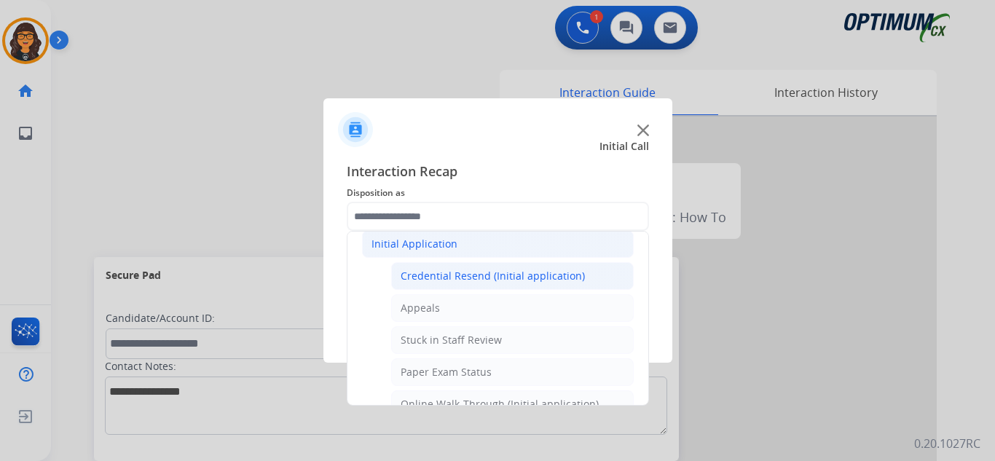
click at [535, 275] on div "Credential Resend (Initial application)" at bounding box center [493, 276] width 184 height 15
type input "**********"
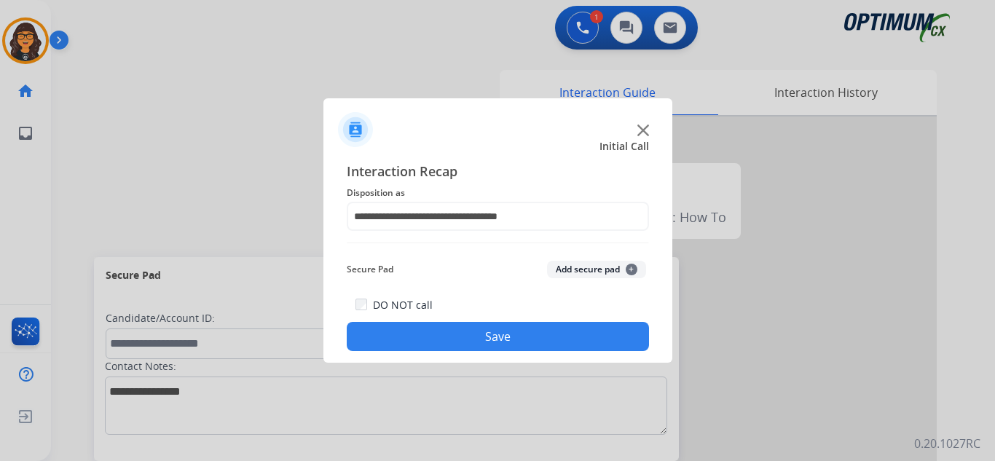
click at [525, 334] on button "Save" at bounding box center [498, 336] width 302 height 29
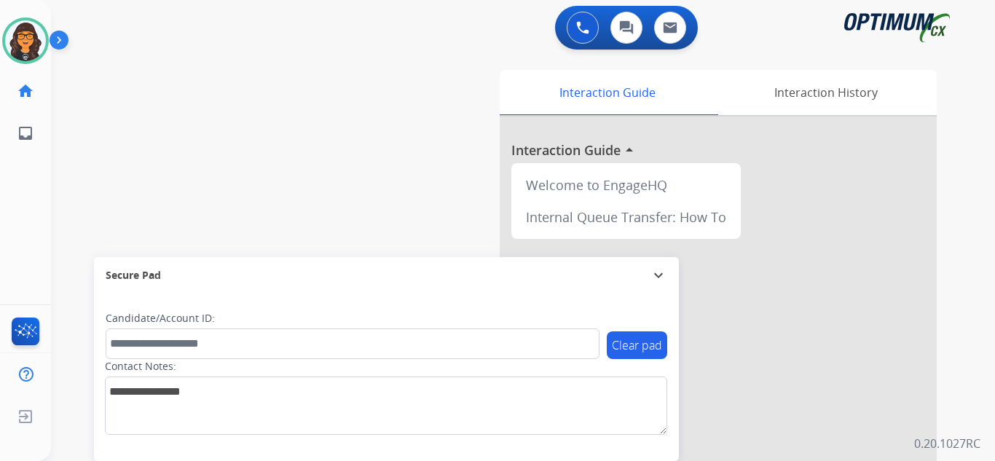
drag, startPoint x: 28, startPoint y: 52, endPoint x: 50, endPoint y: 59, distance: 22.1
click at [28, 52] on img at bounding box center [25, 40] width 41 height 41
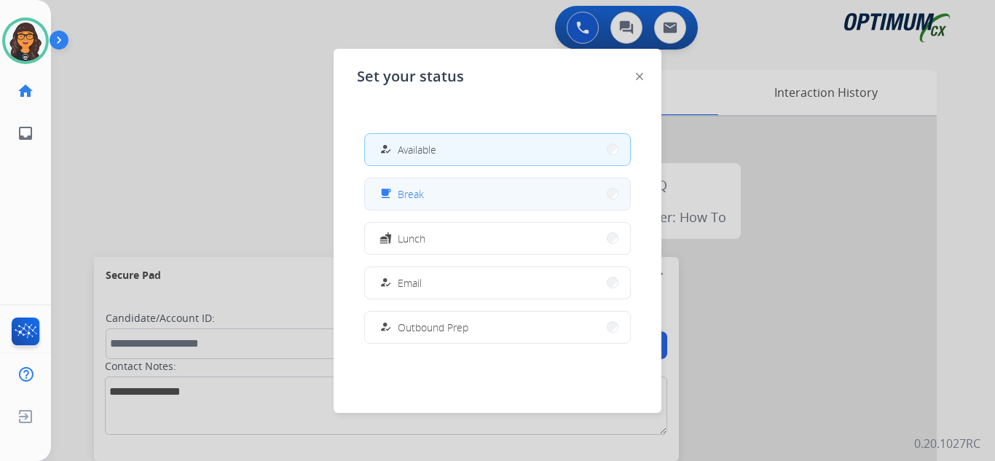
click at [415, 185] on button "free_breakfast Break" at bounding box center [497, 193] width 265 height 31
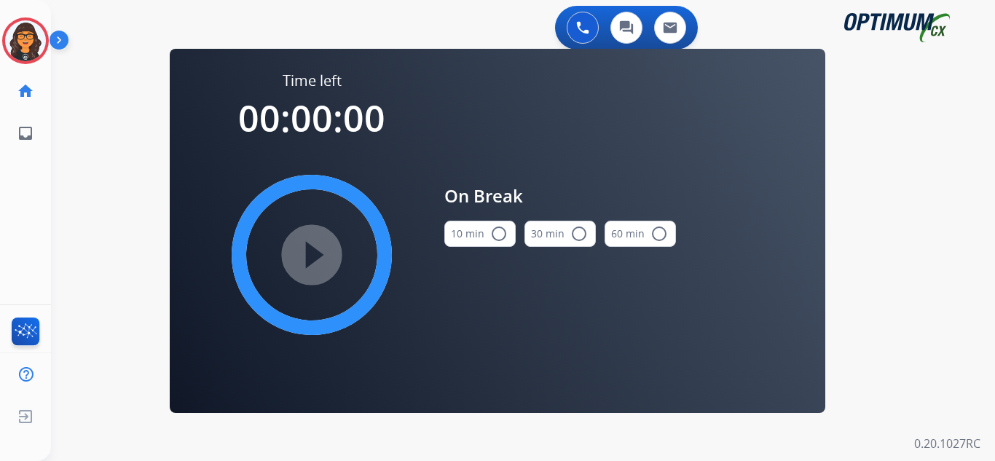
click at [476, 250] on div "10 min radio_button_unchecked" at bounding box center [479, 234] width 71 height 50
click at [472, 230] on button "10 min radio_button_unchecked" at bounding box center [479, 234] width 71 height 26
click at [309, 246] on mat-icon "play_circle_filled" at bounding box center [311, 254] width 17 height 17
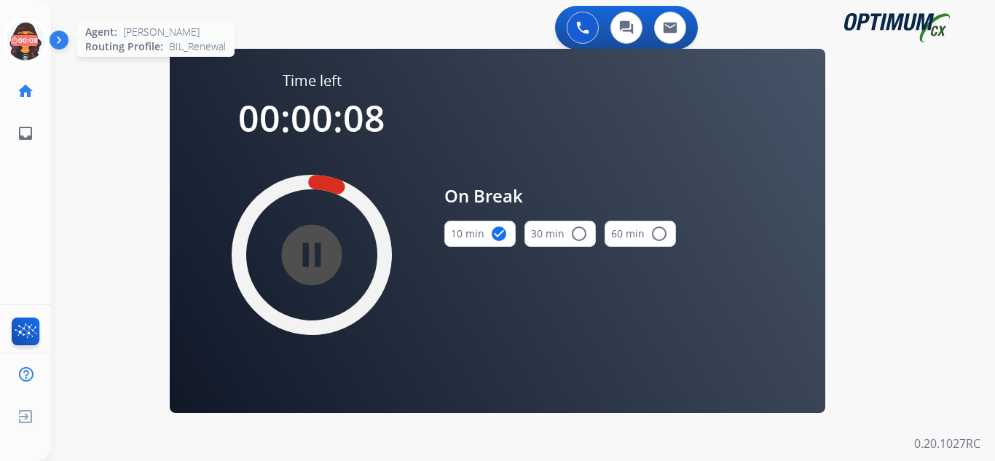
click at [22, 38] on icon at bounding box center [25, 40] width 47 height 47
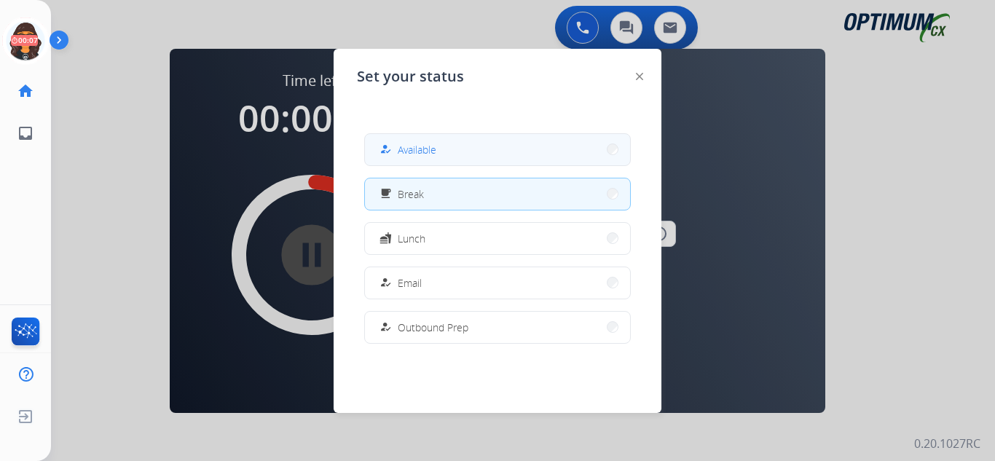
click at [398, 152] on div "how_to_reg" at bounding box center [387, 149] width 21 height 17
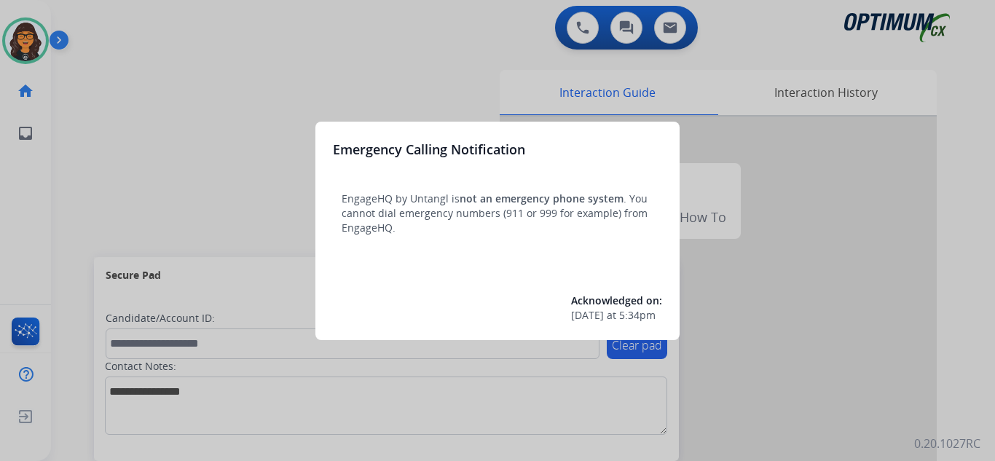
click at [101, 17] on div at bounding box center [497, 230] width 995 height 461
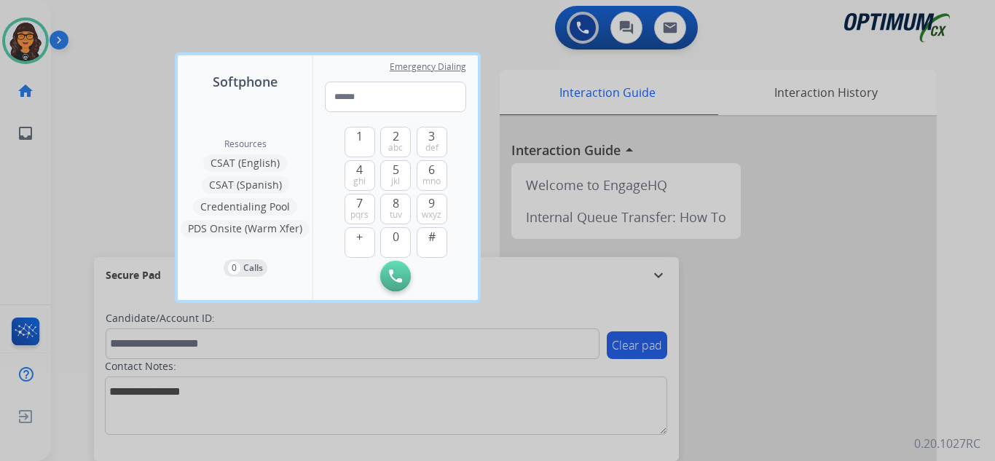
click at [114, 20] on div at bounding box center [497, 230] width 995 height 461
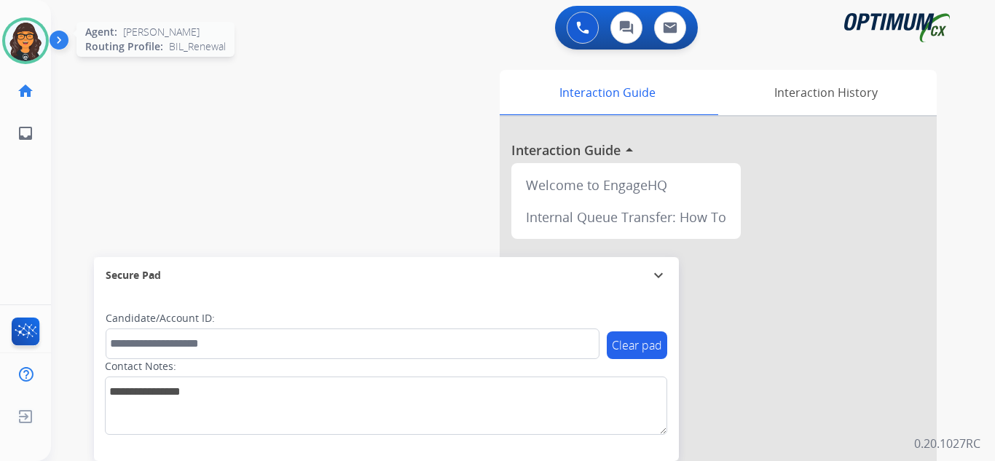
click at [15, 55] on img at bounding box center [25, 40] width 41 height 41
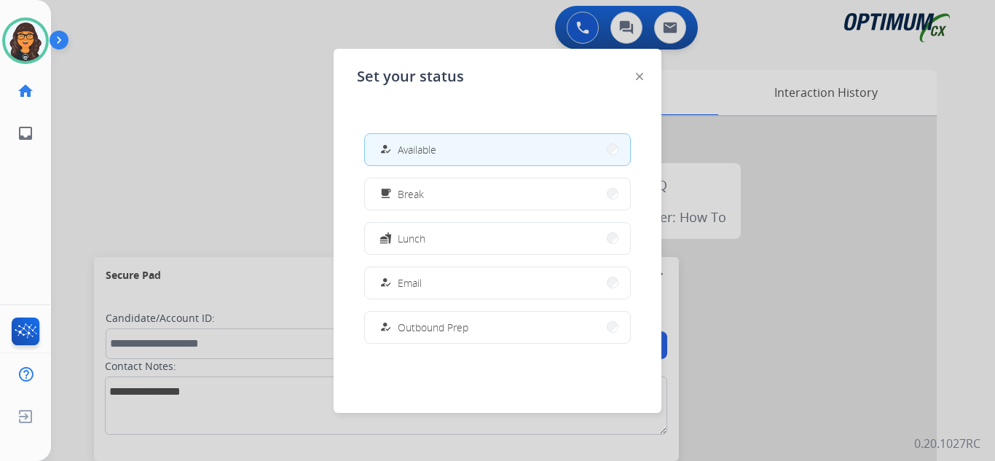
drag, startPoint x: 417, startPoint y: 278, endPoint x: 429, endPoint y: 286, distance: 14.4
click at [418, 278] on span "Email" at bounding box center [410, 282] width 24 height 15
